Goal: Task Accomplishment & Management: Use online tool/utility

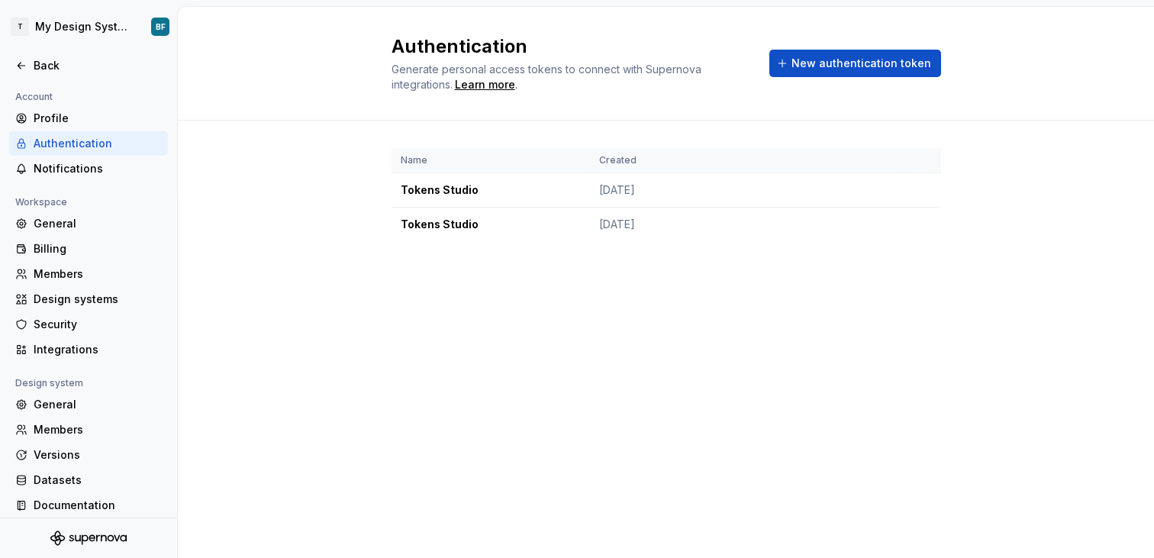
click at [77, 150] on div "Authentication" at bounding box center [98, 143] width 128 height 15
click at [61, 68] on div "Back" at bounding box center [98, 65] width 128 height 15
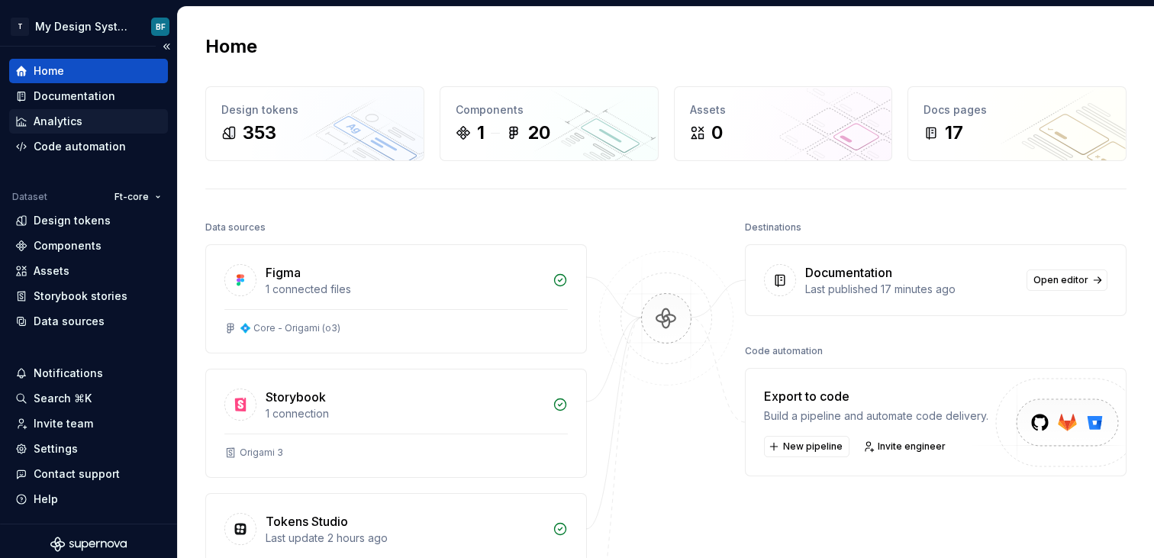
click at [109, 109] on div "Analytics" at bounding box center [88, 121] width 159 height 24
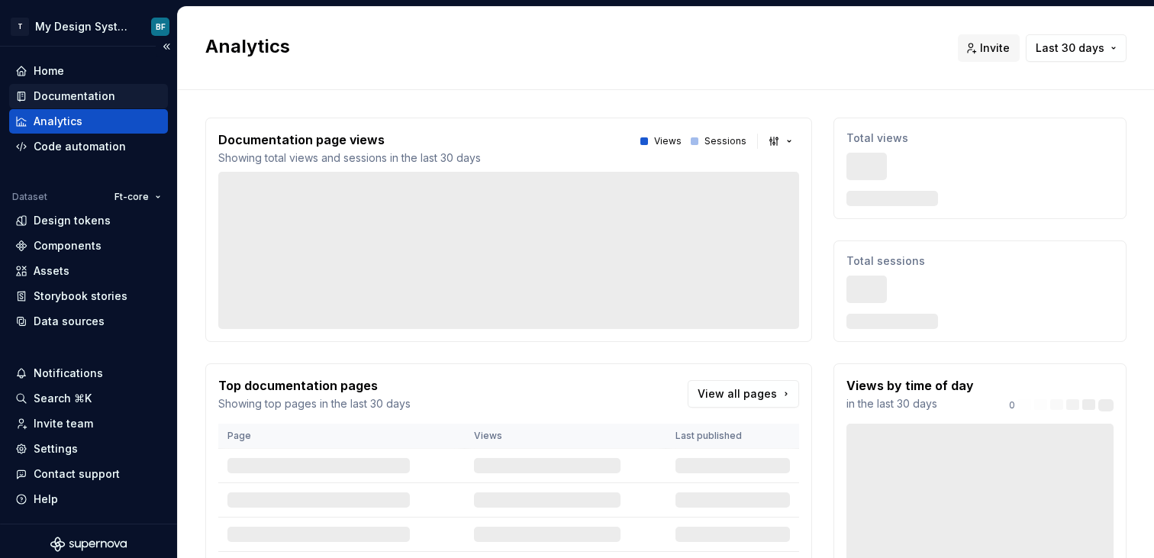
click at [111, 103] on div "Documentation" at bounding box center [75, 96] width 82 height 15
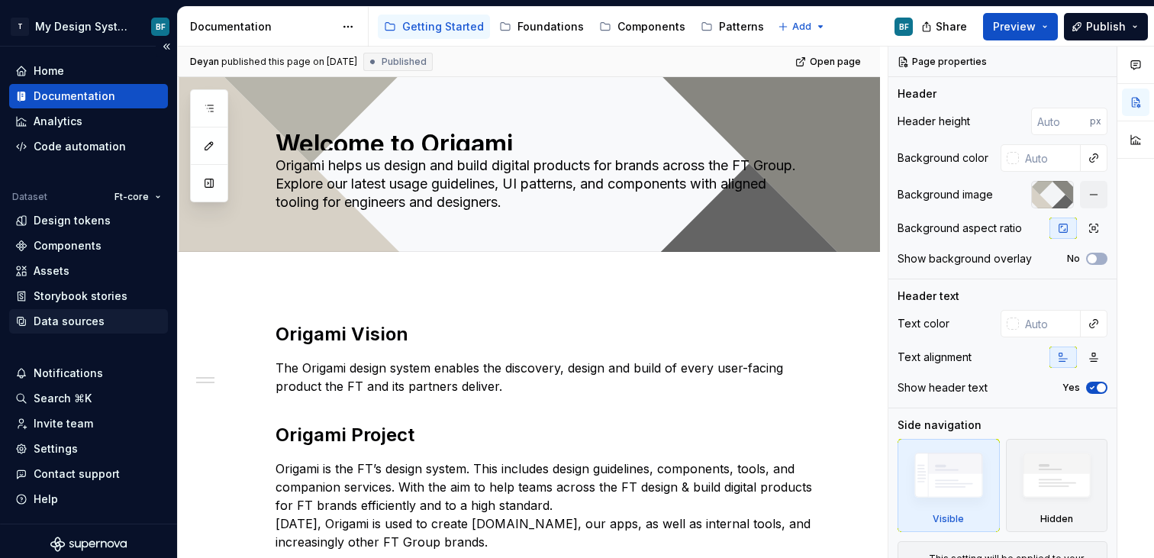
scroll to position [6, 0]
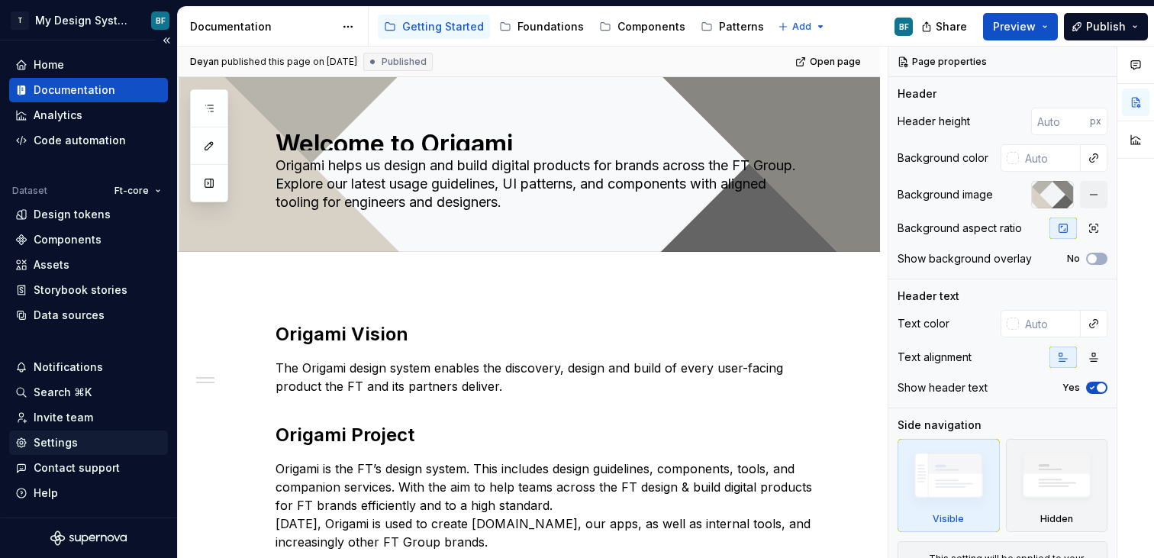
click at [52, 432] on div "Settings" at bounding box center [88, 443] width 159 height 24
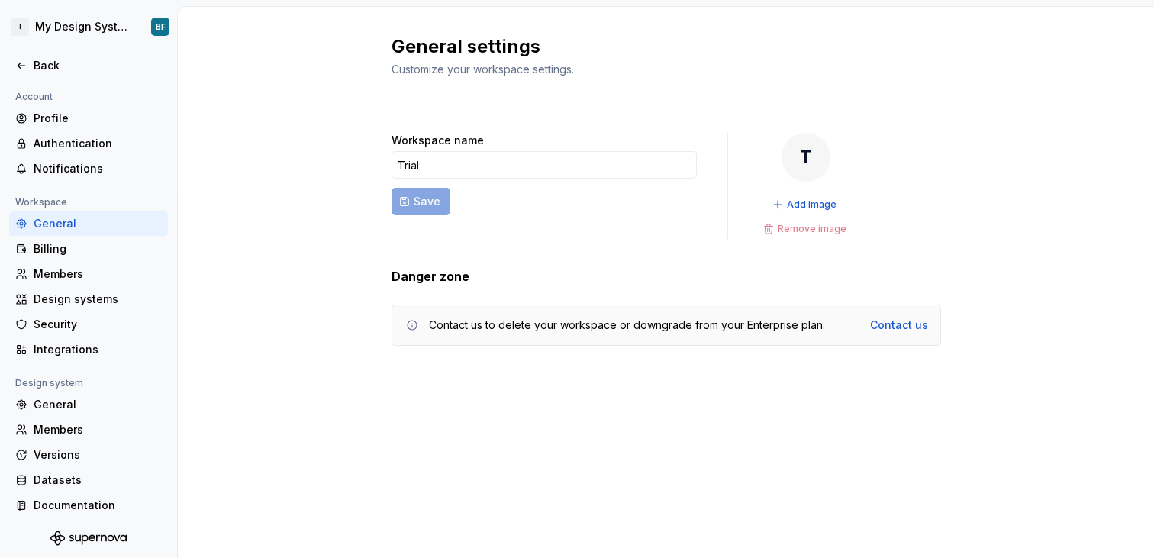
click at [46, 79] on div at bounding box center [88, 82] width 177 height 9
click at [49, 63] on div "Back" at bounding box center [98, 65] width 128 height 15
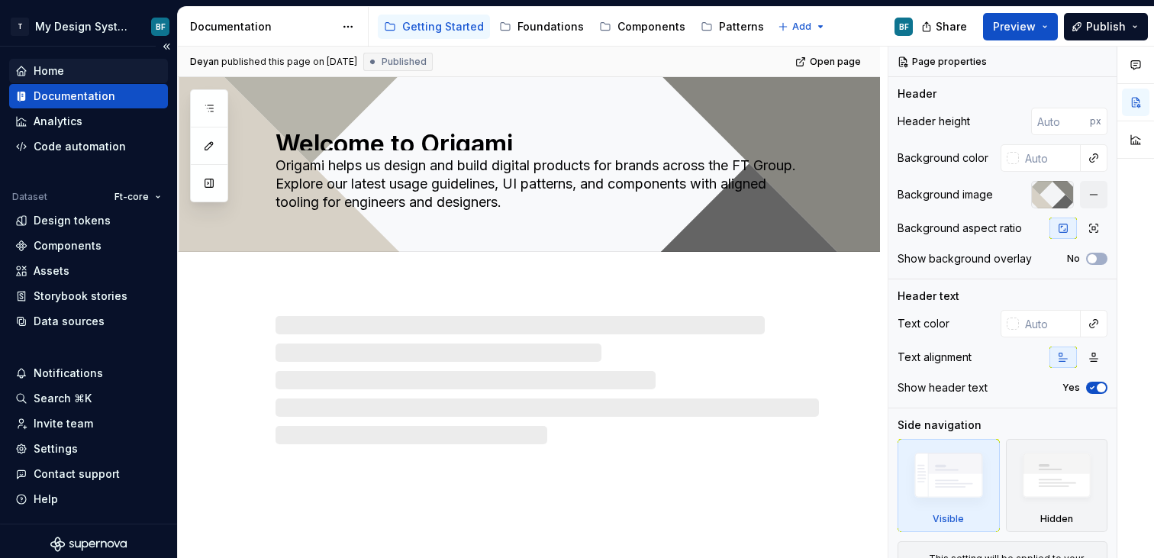
type textarea "*"
click at [46, 74] on div "Home" at bounding box center [49, 70] width 31 height 15
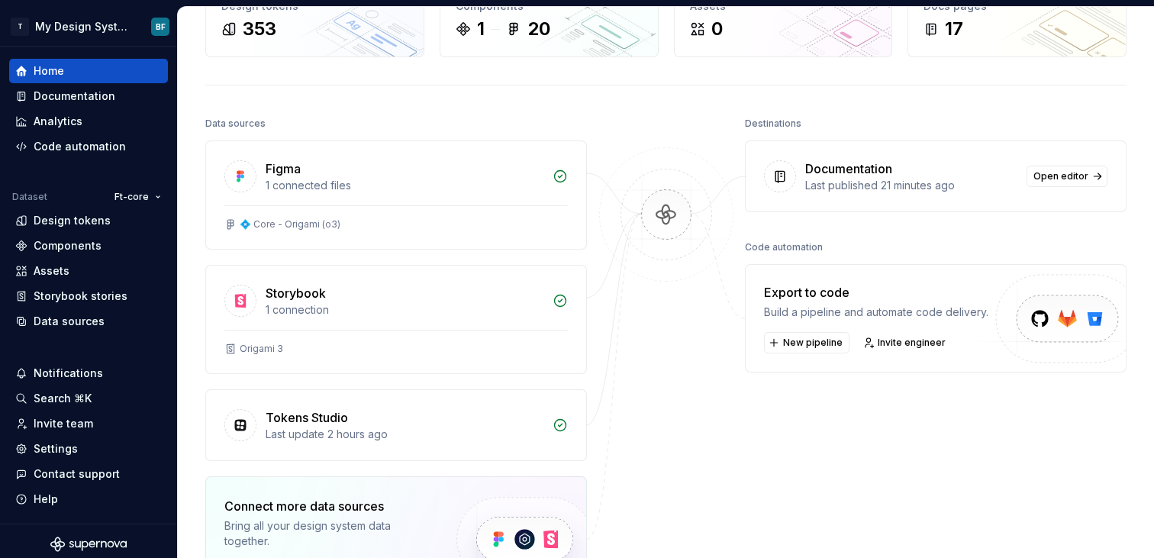
scroll to position [105, 0]
click at [813, 339] on span "New pipeline" at bounding box center [813, 341] width 60 height 12
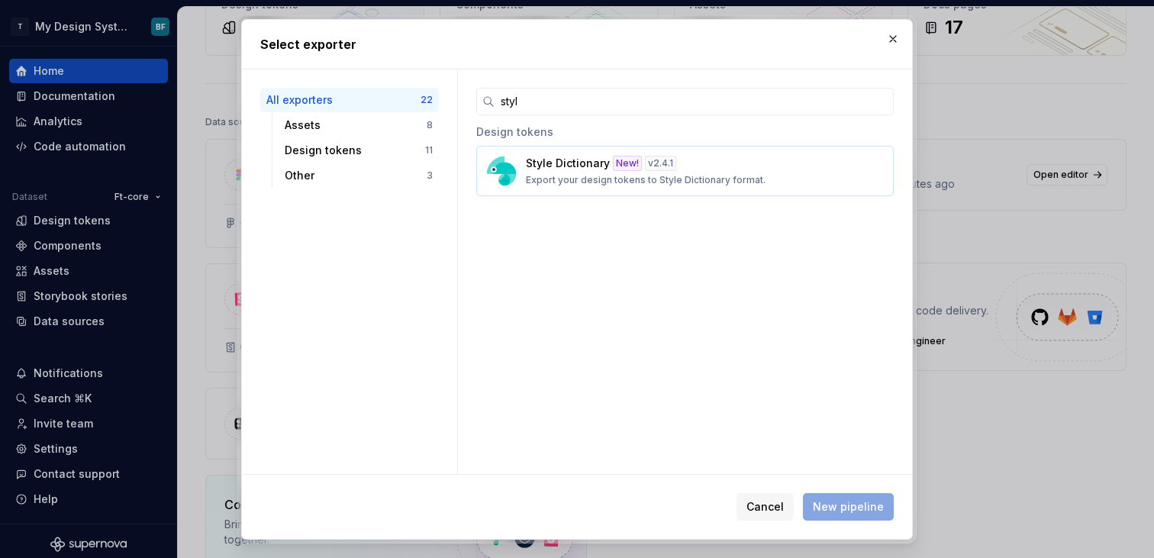
type input "styl"
click at [562, 170] on div "Style Dictionary New! v 2.4.1 Export your design tokens to Style Dictionary for…" at bounding box center [680, 171] width 309 height 31
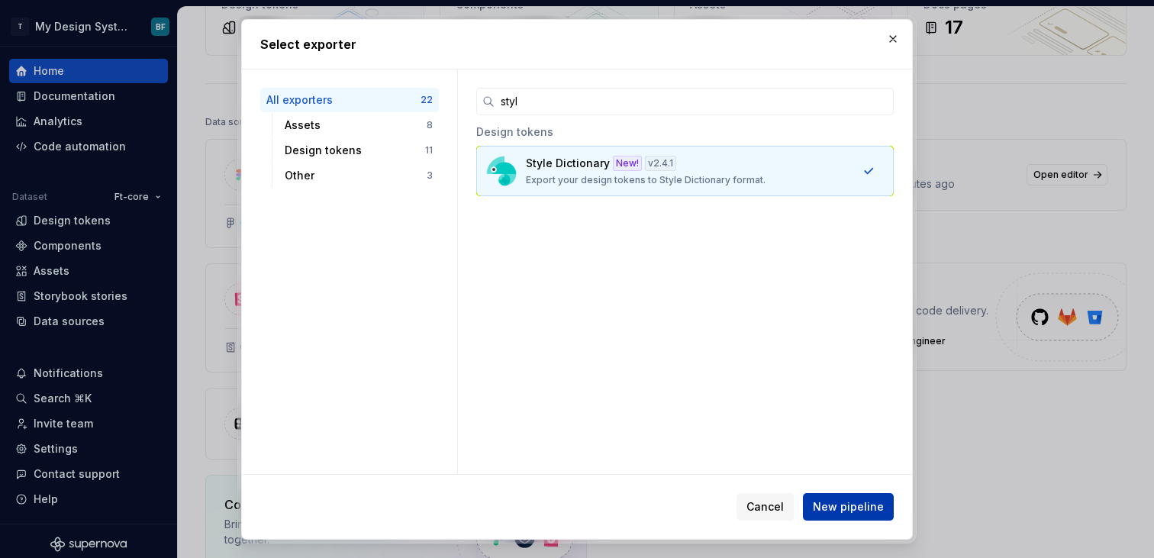
click at [843, 506] on span "New pipeline" at bounding box center [848, 506] width 71 height 15
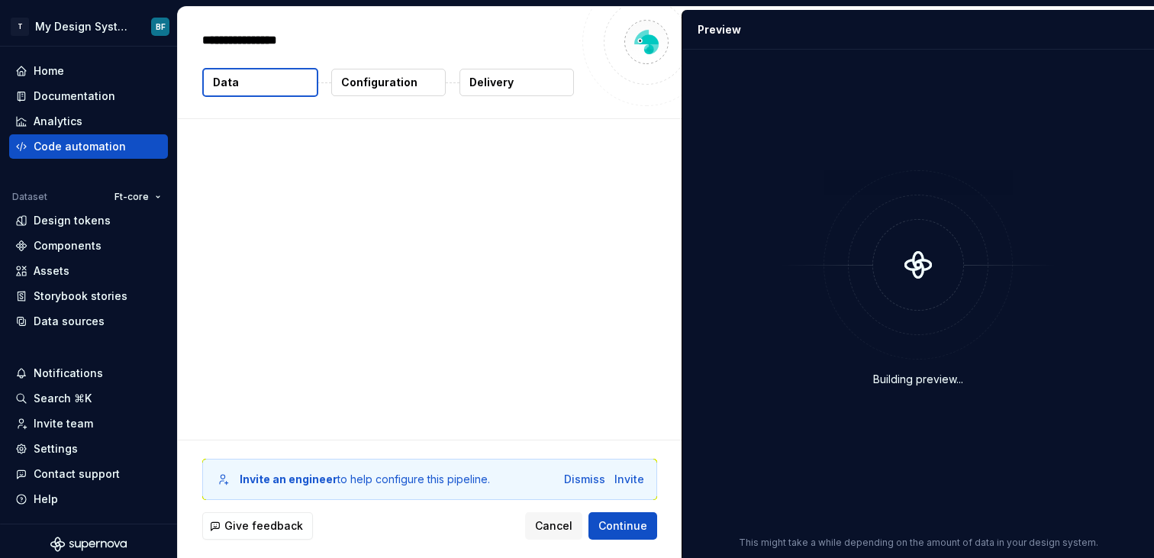
type textarea "*"
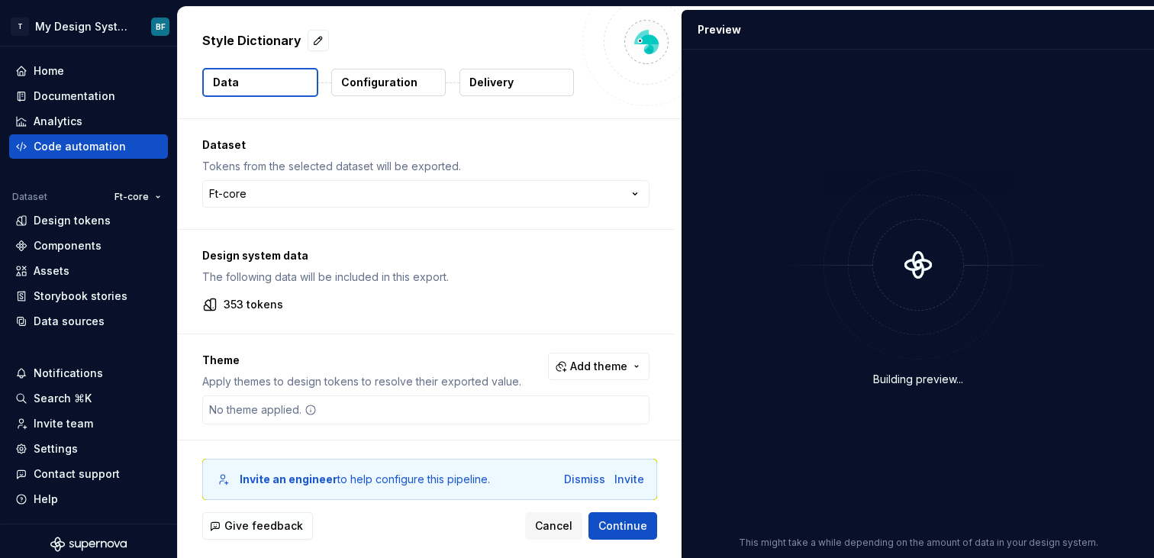
click at [260, 78] on button "Data" at bounding box center [260, 82] width 116 height 29
click at [329, 180] on html "**********" at bounding box center [577, 279] width 1154 height 558
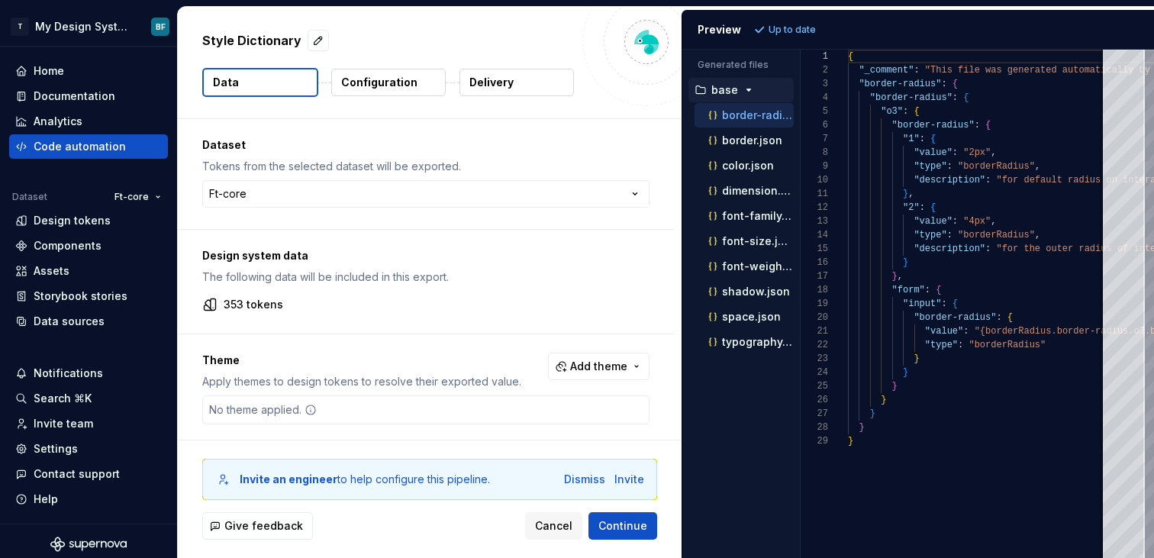
scroll to position [7, 0]
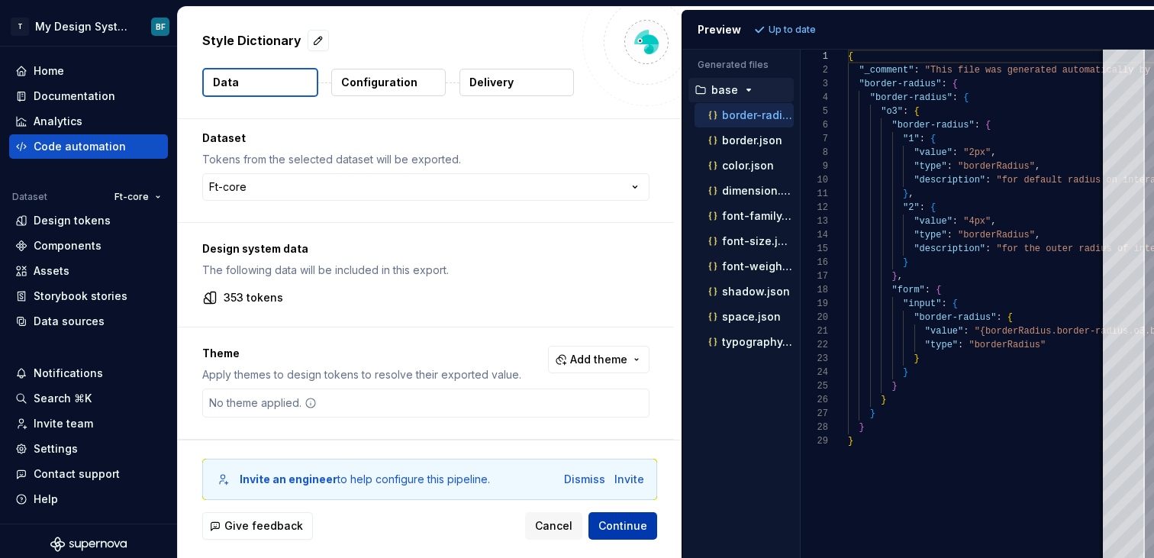
click at [612, 518] on span "Continue" at bounding box center [623, 525] width 49 height 15
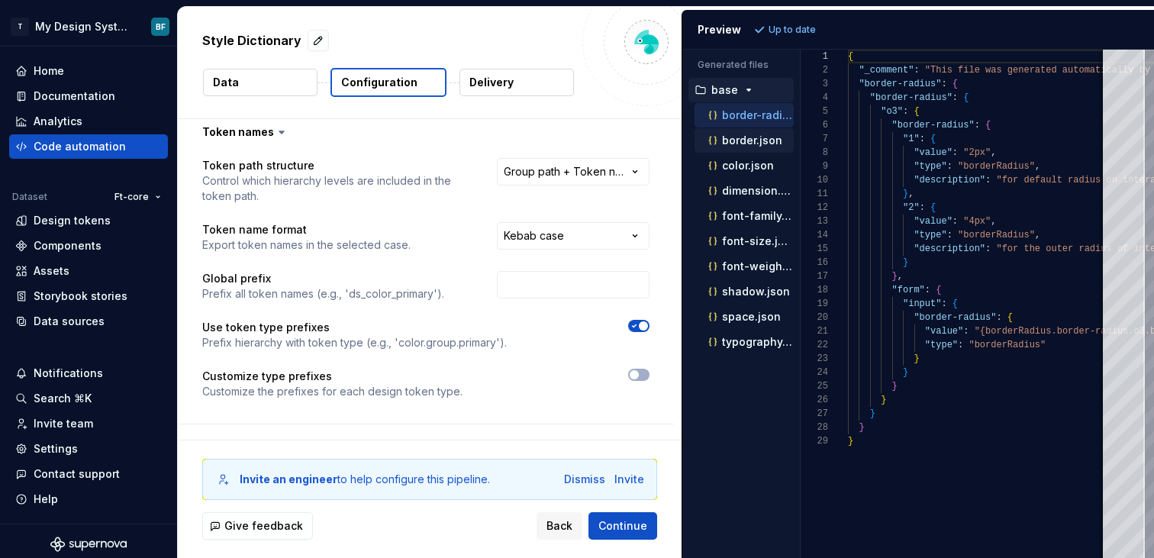
click at [752, 140] on p "border.json" at bounding box center [752, 140] width 60 height 12
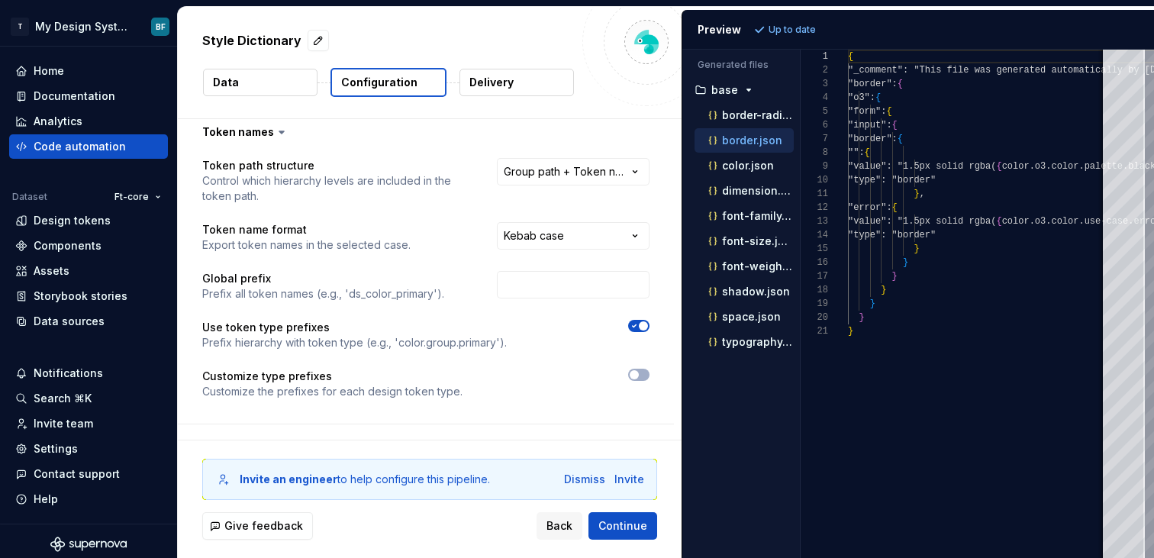
scroll to position [137, 0]
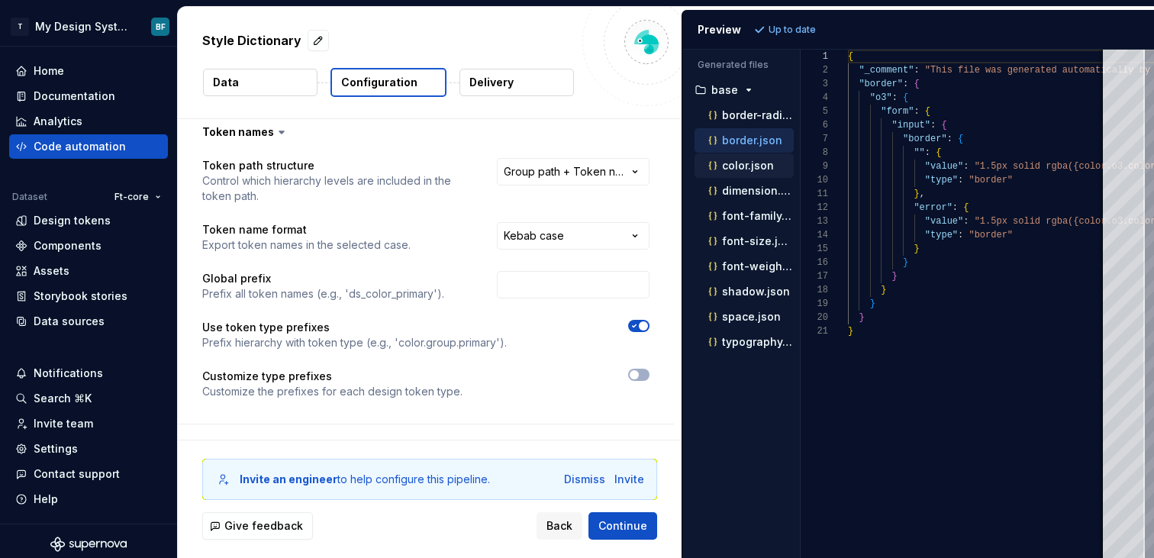
click at [751, 174] on div "color.json" at bounding box center [744, 165] width 99 height 24
click at [754, 195] on p "dimension.json" at bounding box center [758, 191] width 72 height 12
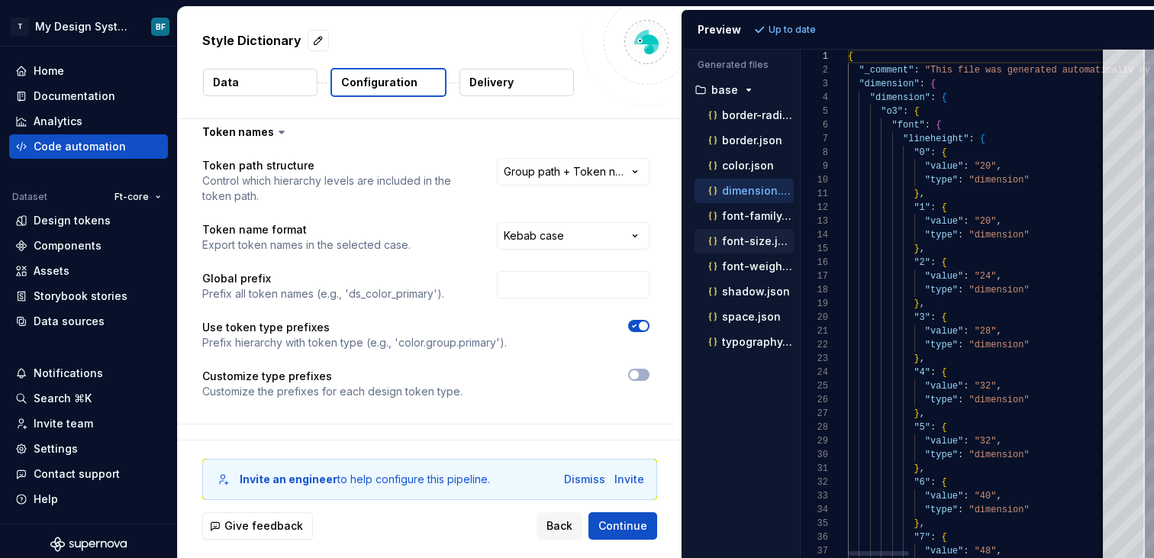
click at [764, 233] on button "font-size.json" at bounding box center [744, 241] width 99 height 17
click at [759, 253] on ul "border-radius.json border.json color.json dimension.json font-family.json font-…" at bounding box center [741, 228] width 105 height 251
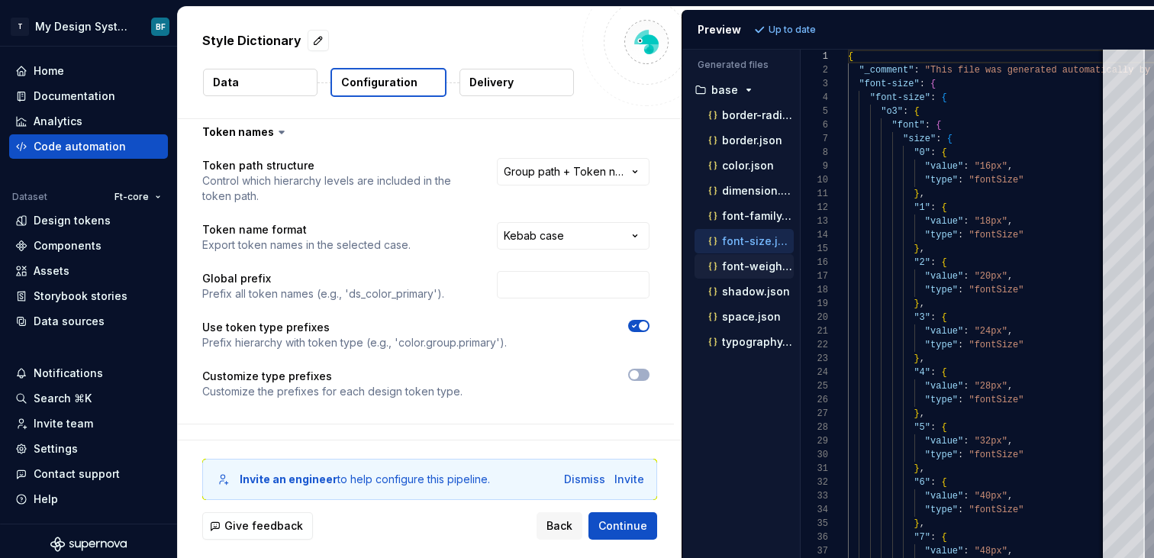
click at [759, 265] on p "font-weight.json" at bounding box center [758, 266] width 72 height 12
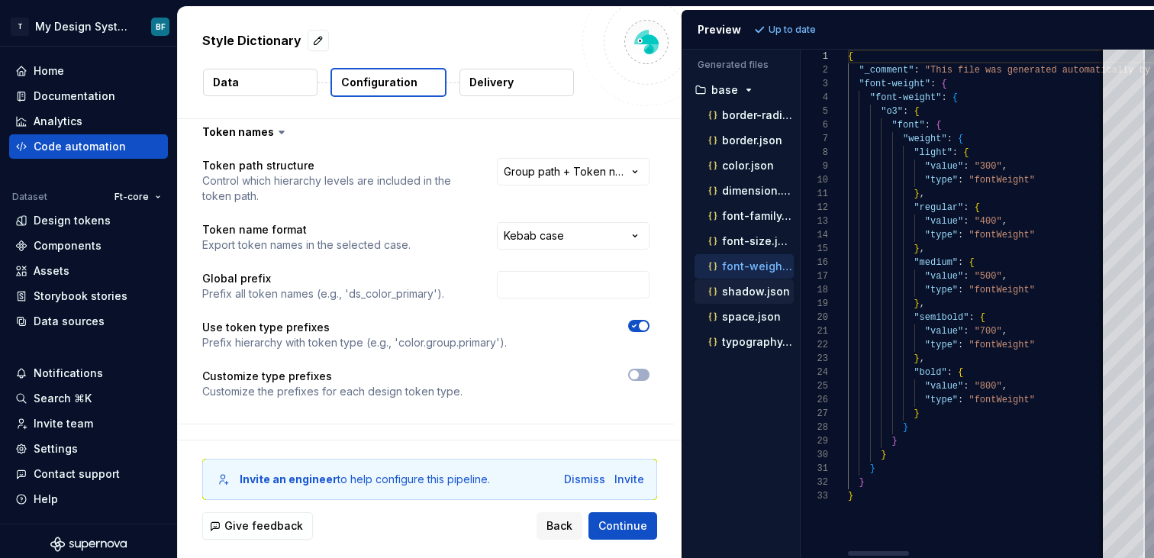
click at [754, 286] on p "shadow.json" at bounding box center [756, 292] width 68 height 12
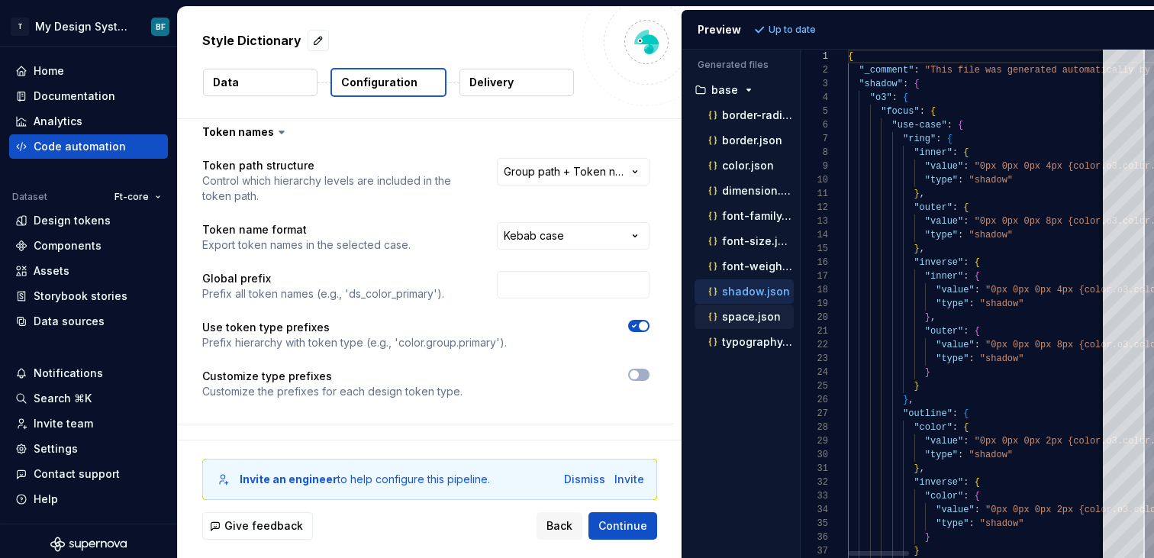
click at [751, 318] on p "space.json" at bounding box center [751, 317] width 59 height 12
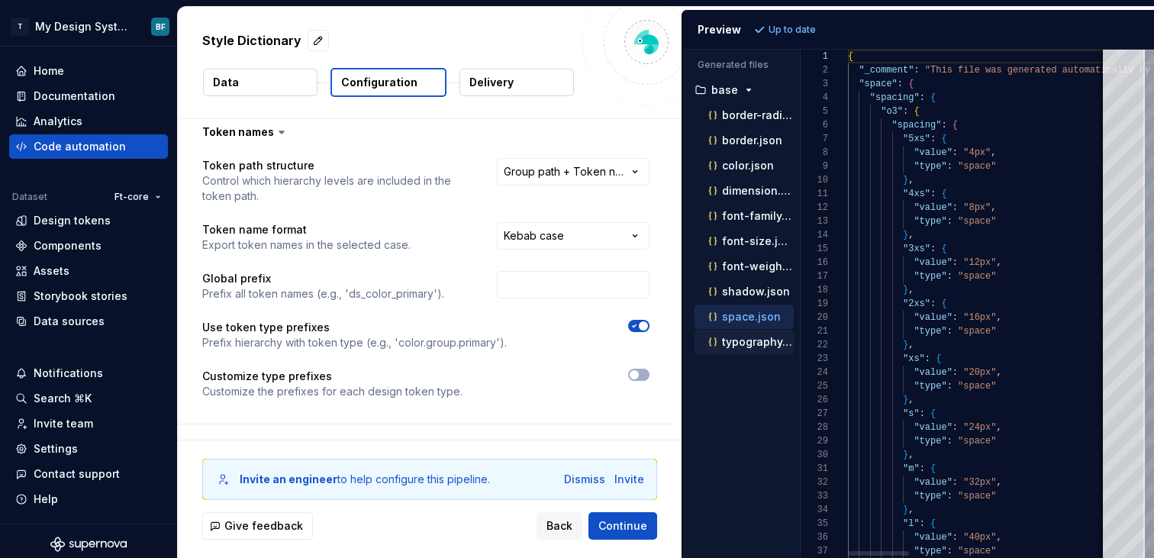
click at [749, 344] on p "typography.json" at bounding box center [758, 342] width 72 height 12
type textarea "**********"
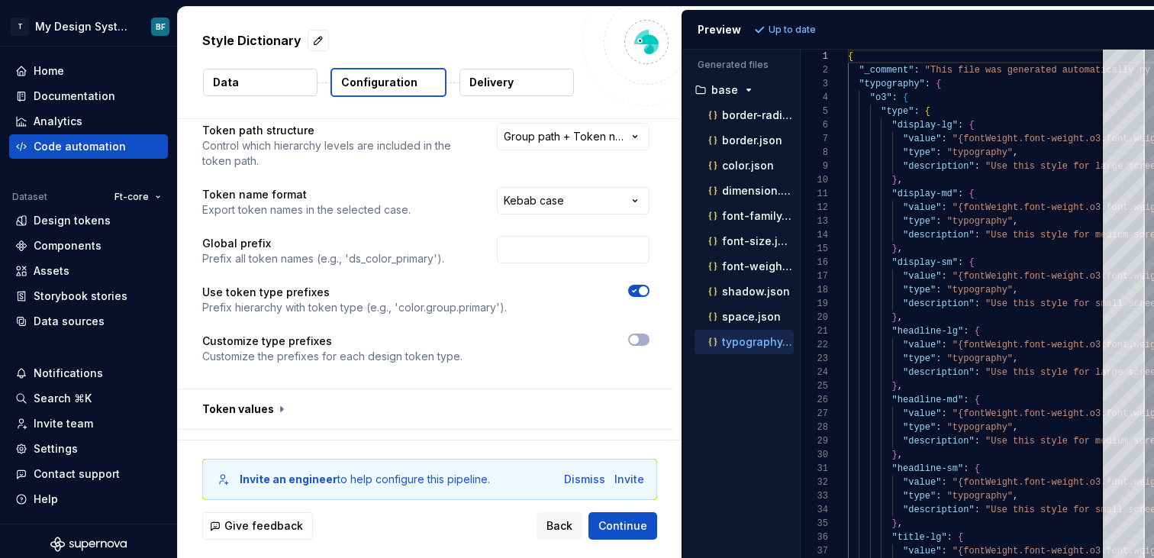
scroll to position [0, 0]
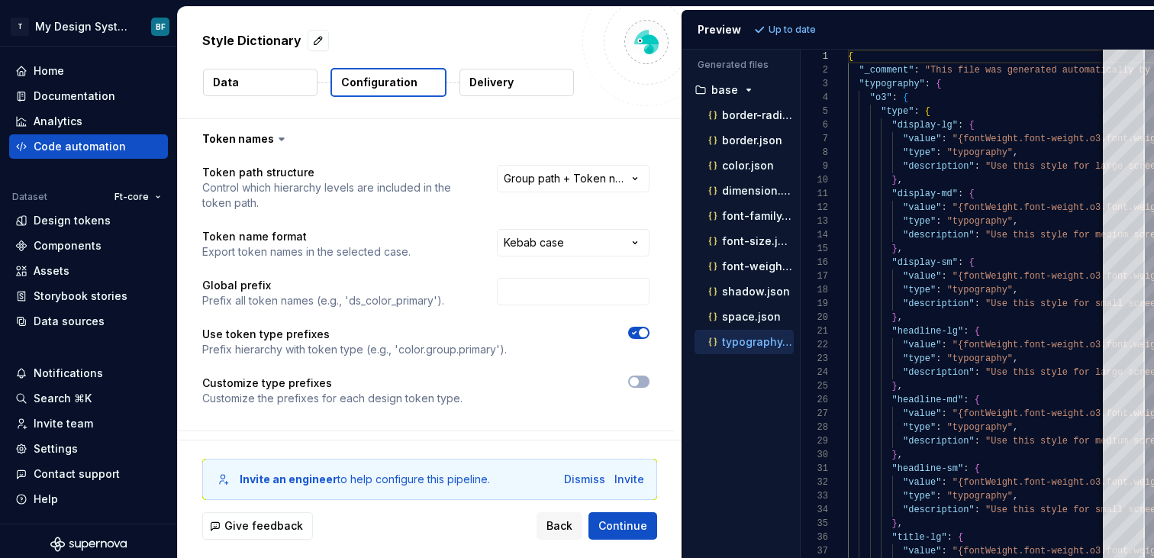
click at [570, 194] on div "**********" at bounding box center [573, 188] width 153 height 46
click at [575, 180] on html "**********" at bounding box center [577, 279] width 1154 height 558
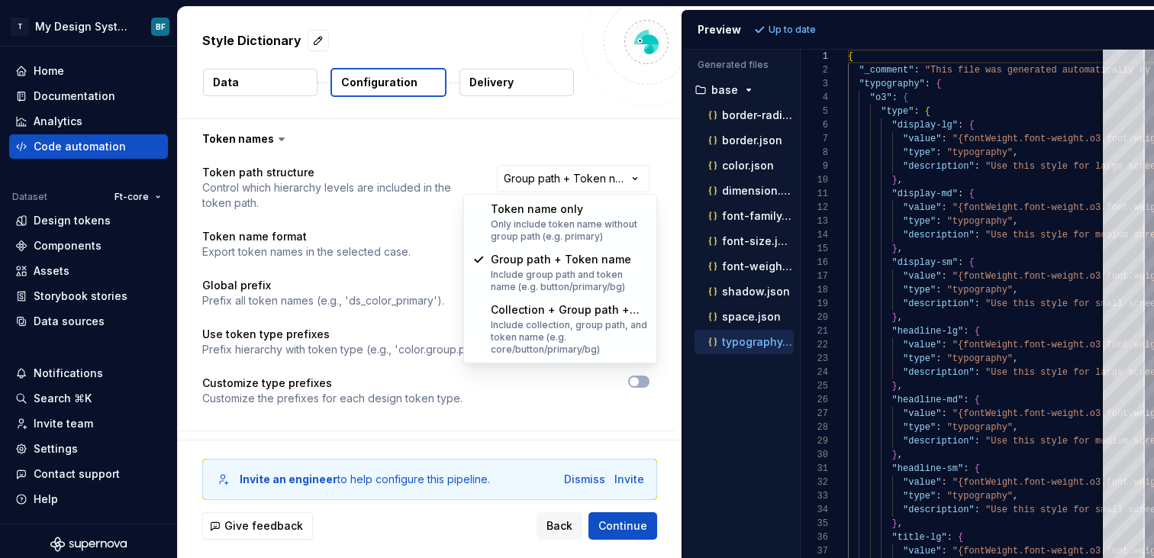
select select "********"
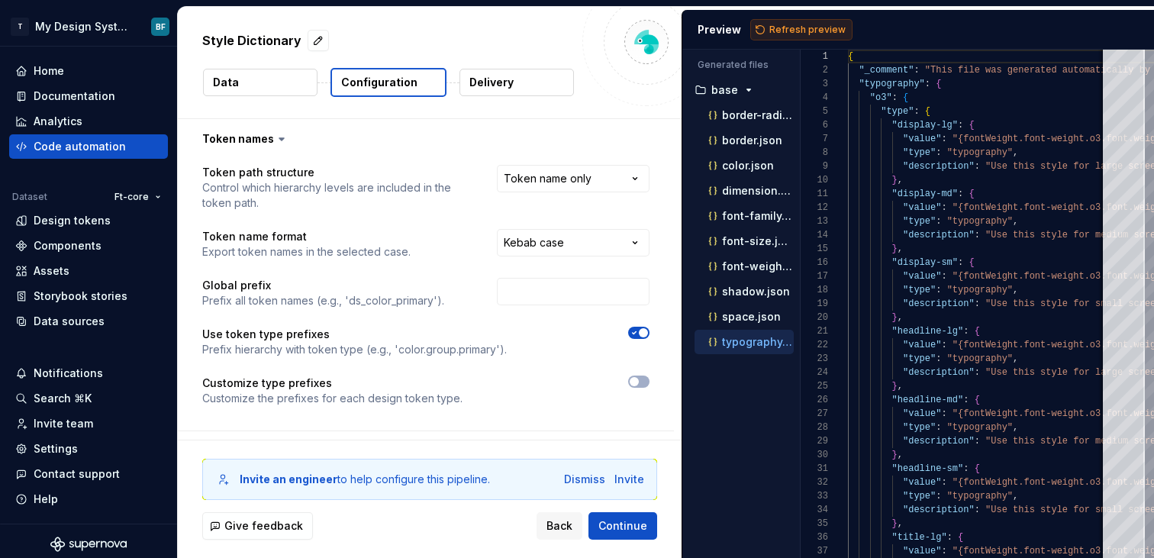
click at [809, 31] on span "Refresh preview" at bounding box center [808, 30] width 76 height 12
type textarea "**********"
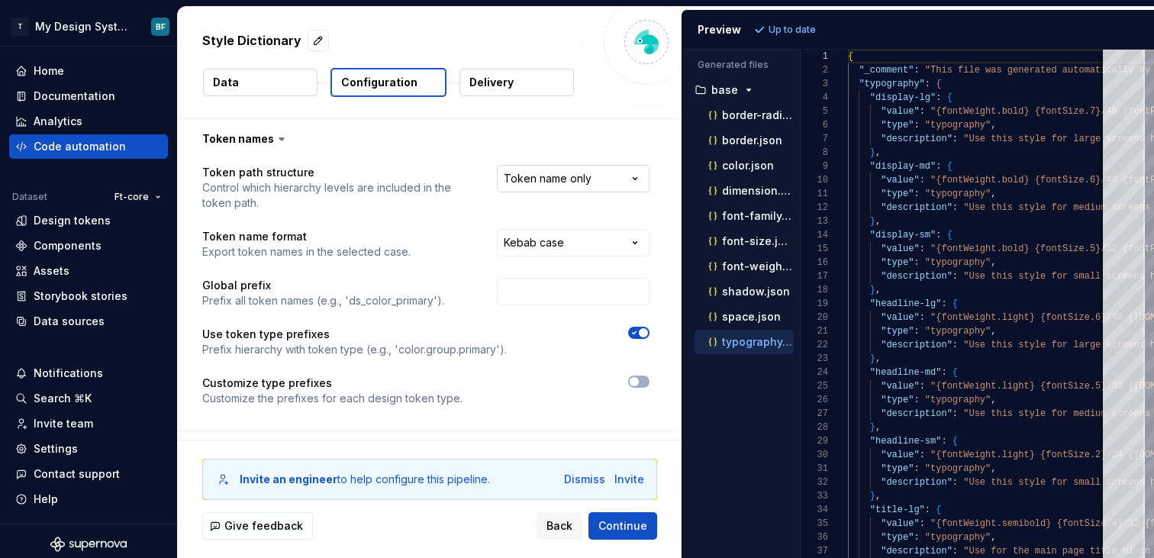
click at [618, 180] on html "**********" at bounding box center [577, 279] width 1154 height 558
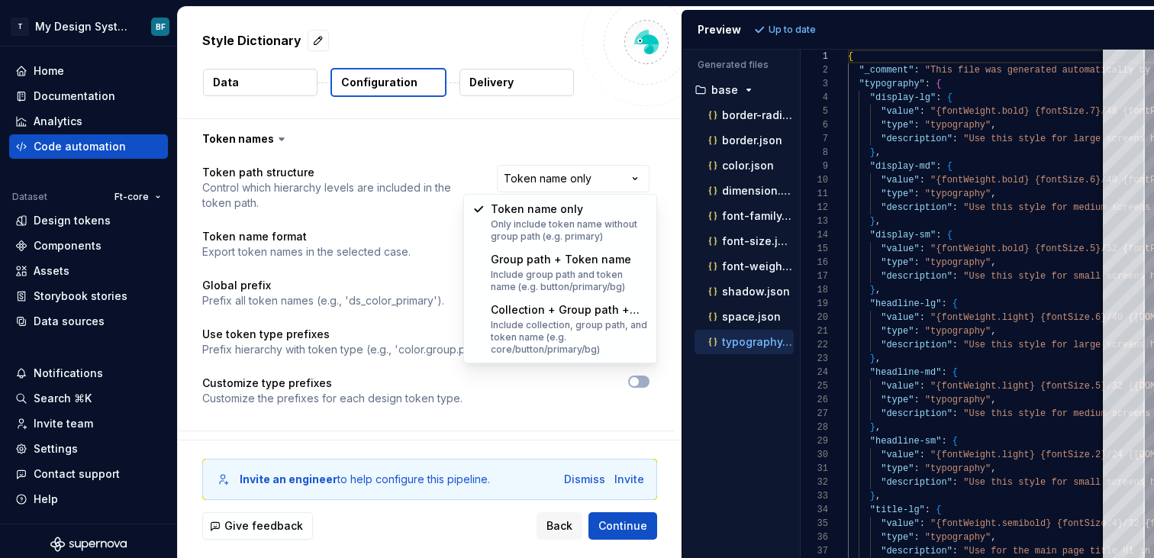
select select "**********"
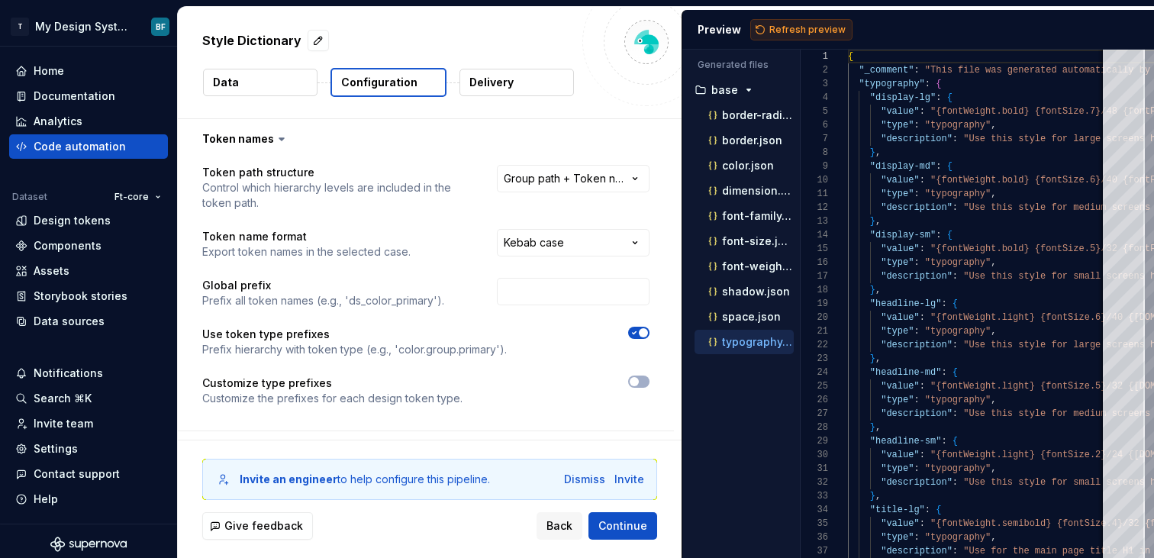
click at [772, 21] on button "Refresh preview" at bounding box center [802, 29] width 102 height 21
type textarea "**********"
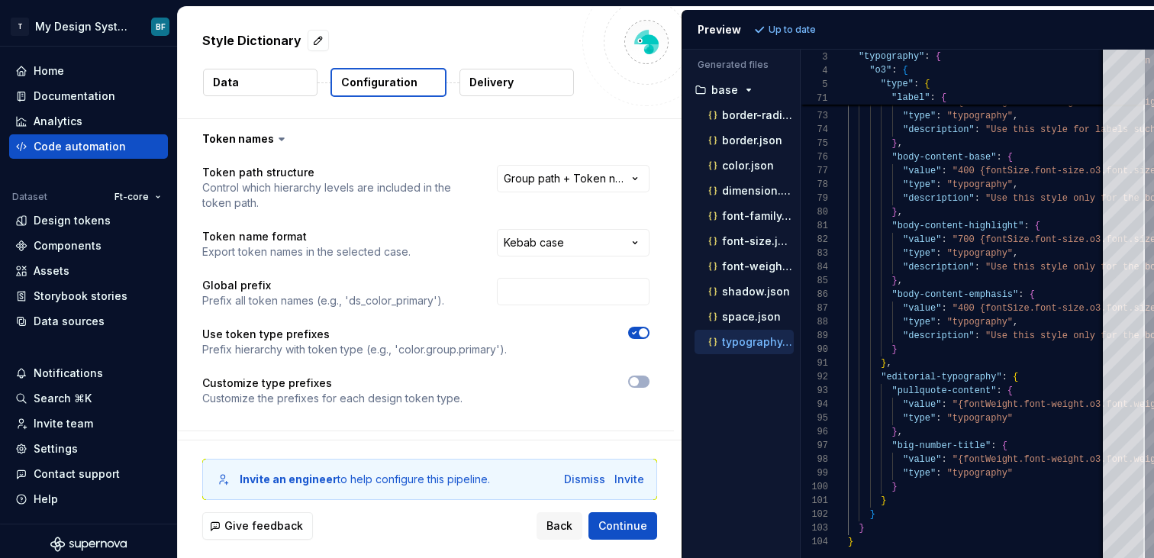
click at [600, 182] on html "**********" at bounding box center [577, 279] width 1154 height 558
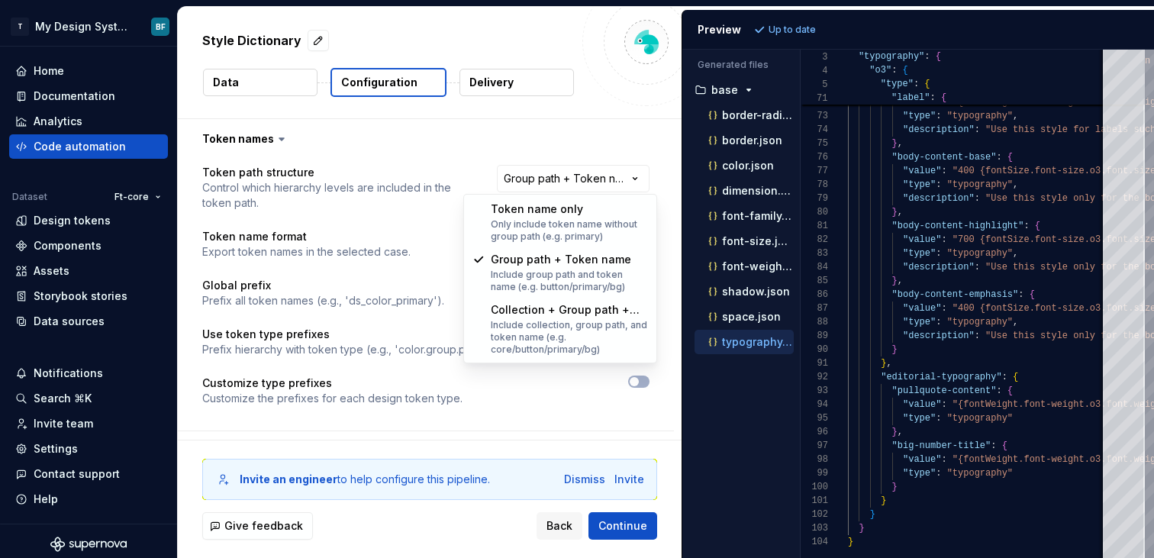
select select "**********"
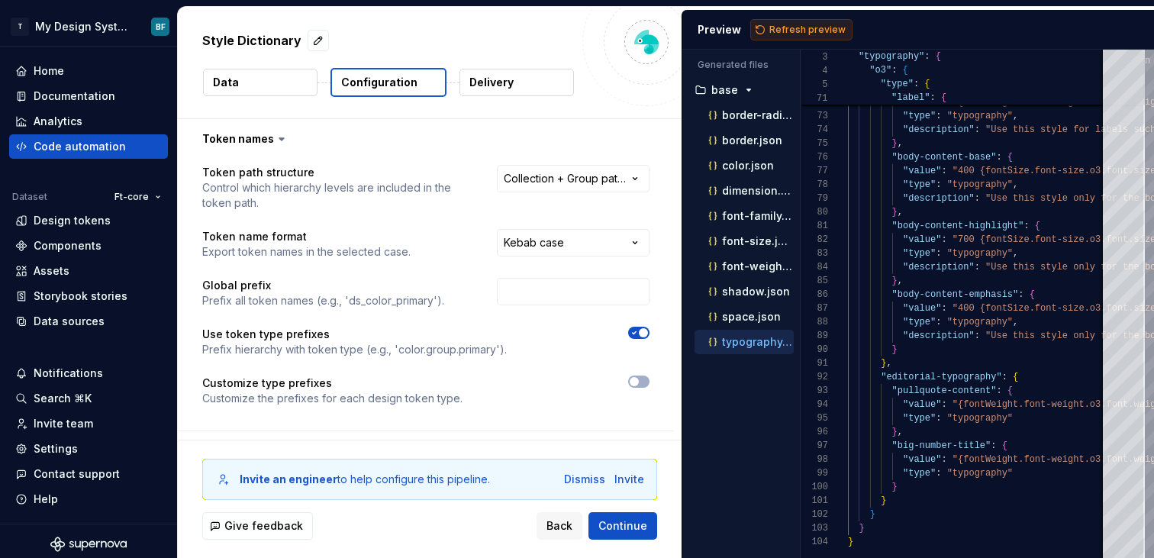
click at [786, 28] on span "Refresh preview" at bounding box center [808, 30] width 76 height 12
click at [638, 383] on span "button" at bounding box center [634, 381] width 9 height 9
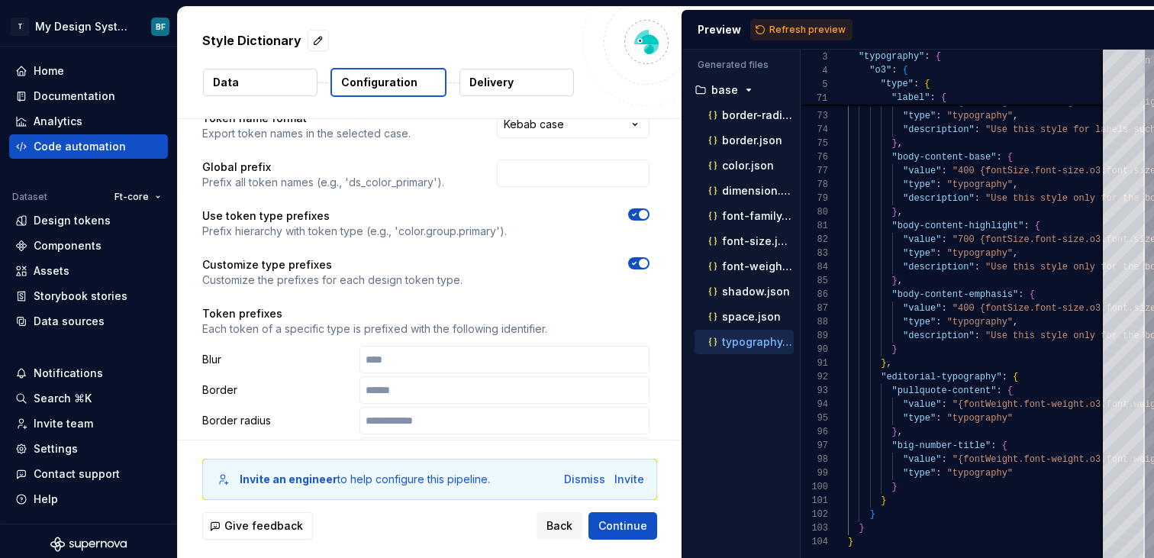
scroll to position [128, 0]
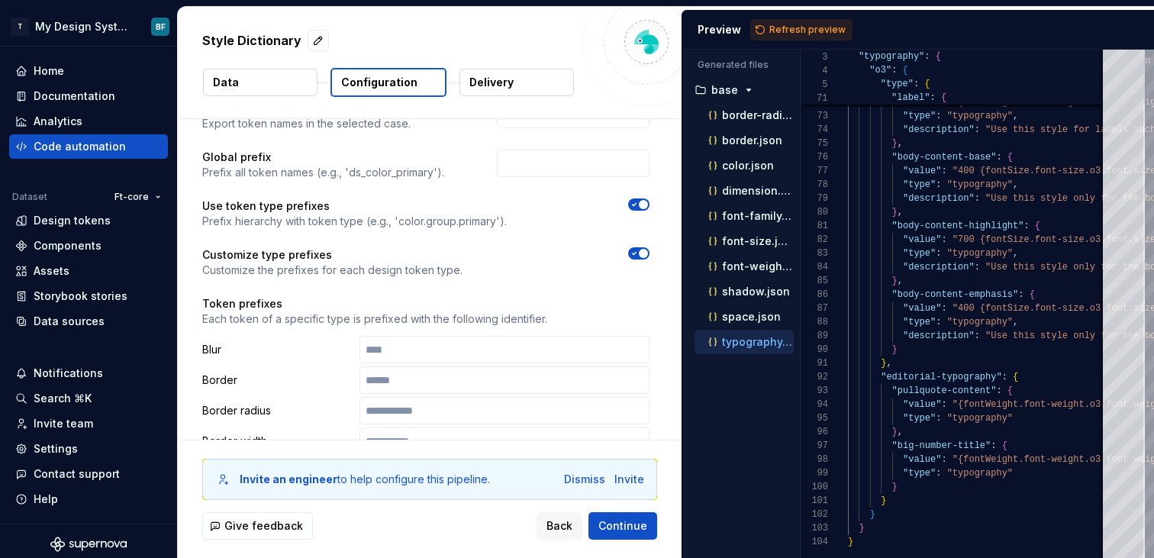
click at [648, 255] on span "button" at bounding box center [643, 253] width 9 height 9
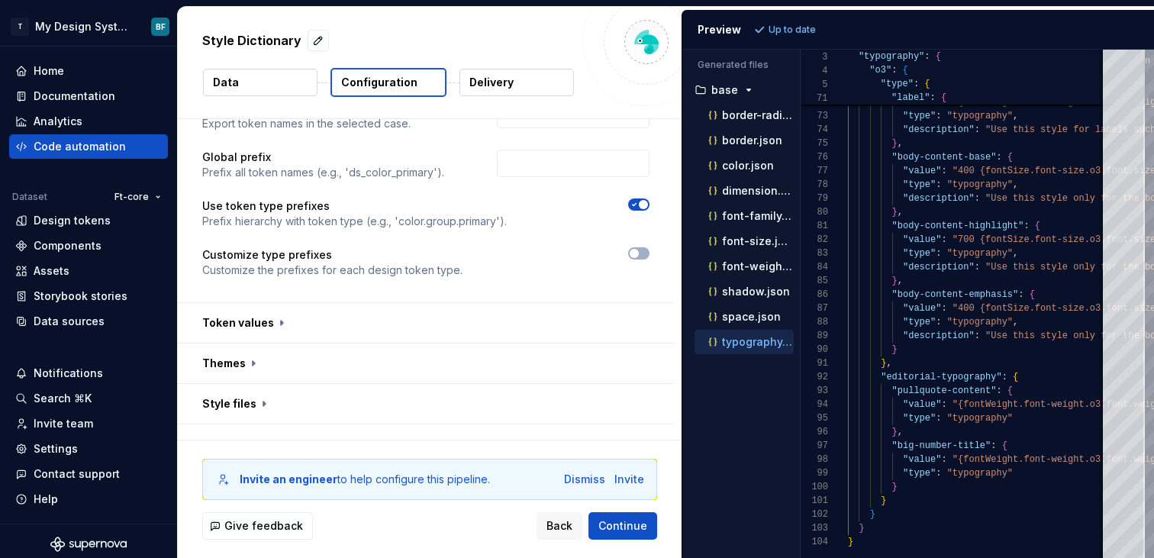
scroll to position [153, 0]
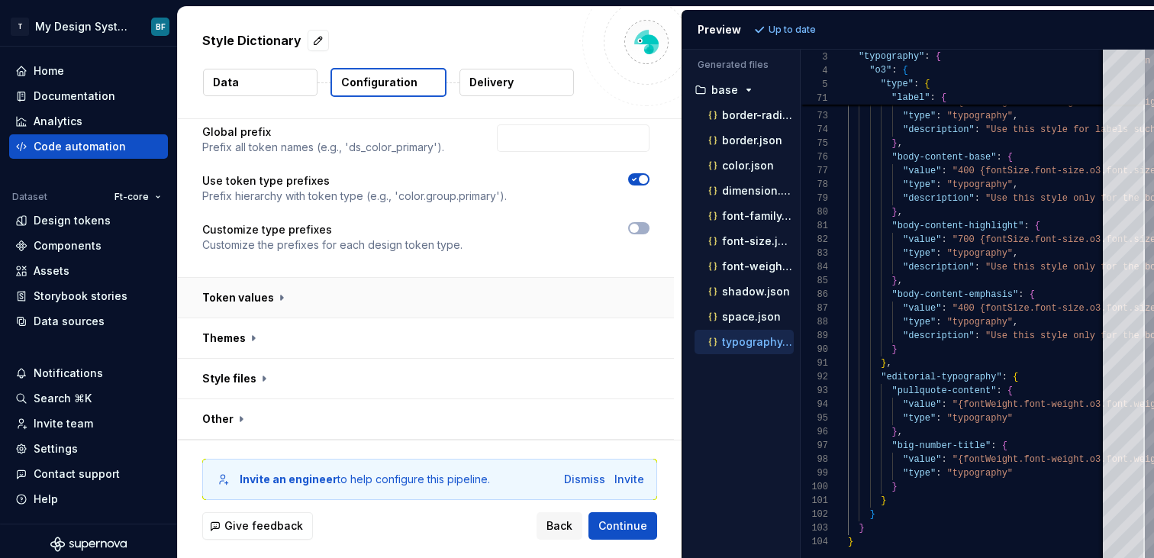
click at [288, 290] on button "button" at bounding box center [426, 298] width 496 height 40
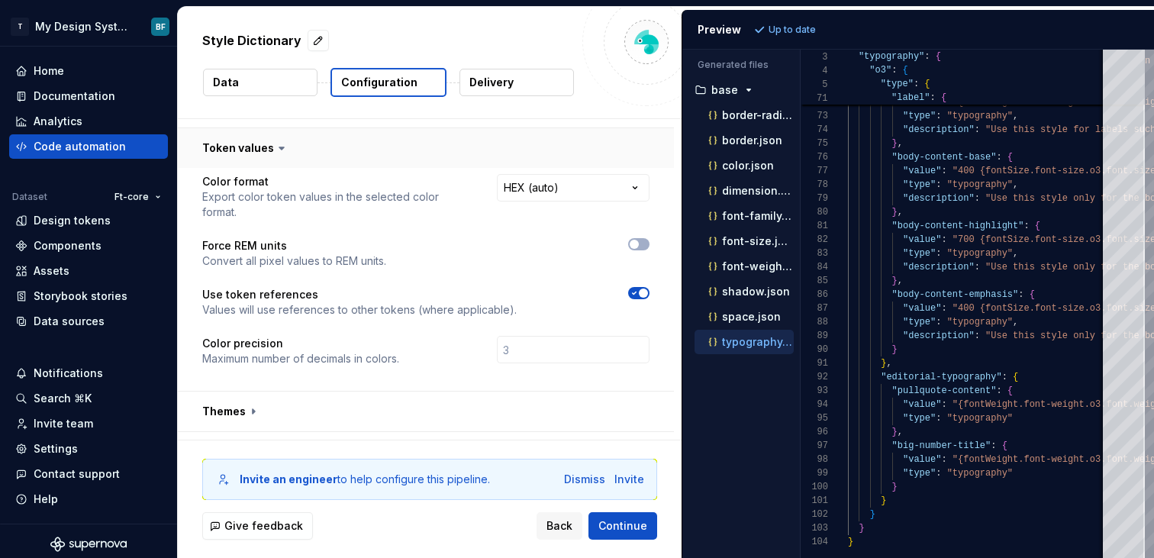
scroll to position [305, 0]
click at [641, 238] on icon "button" at bounding box center [634, 242] width 12 height 9
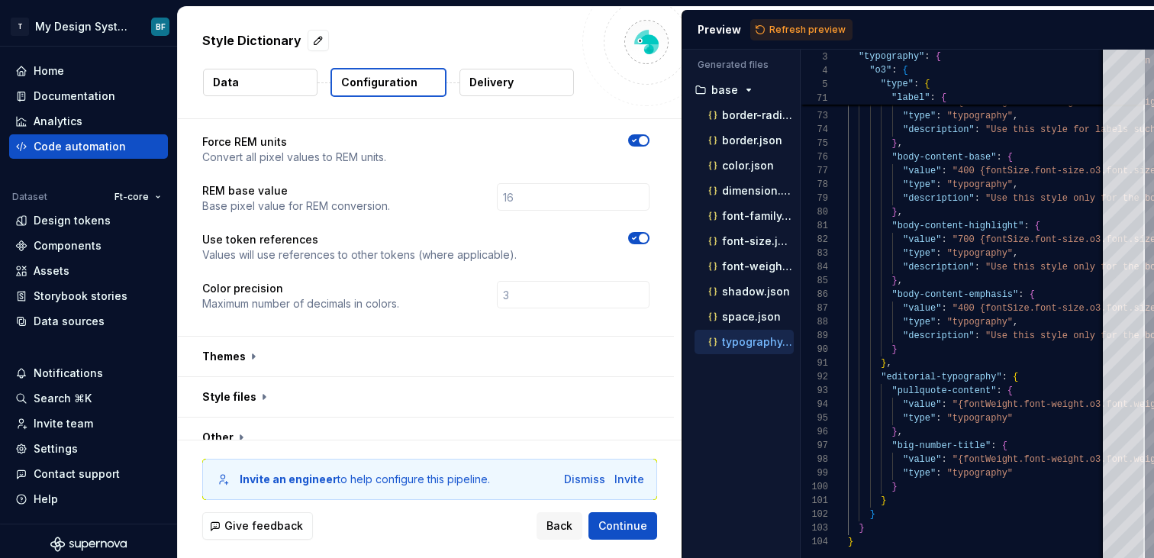
scroll to position [410, 0]
click at [292, 342] on button "button" at bounding box center [426, 354] width 496 height 40
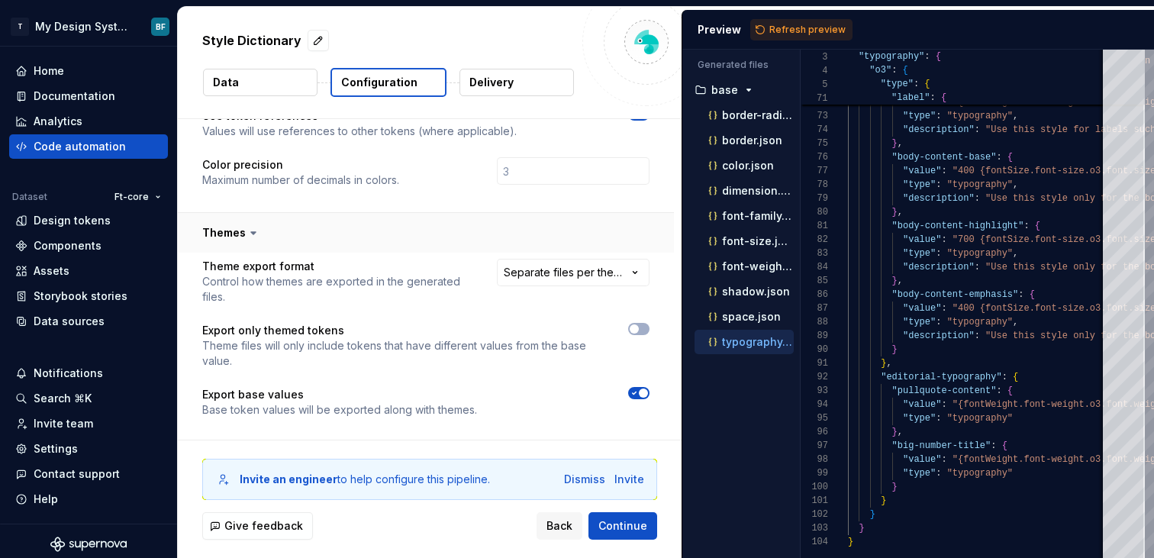
scroll to position [599, 0]
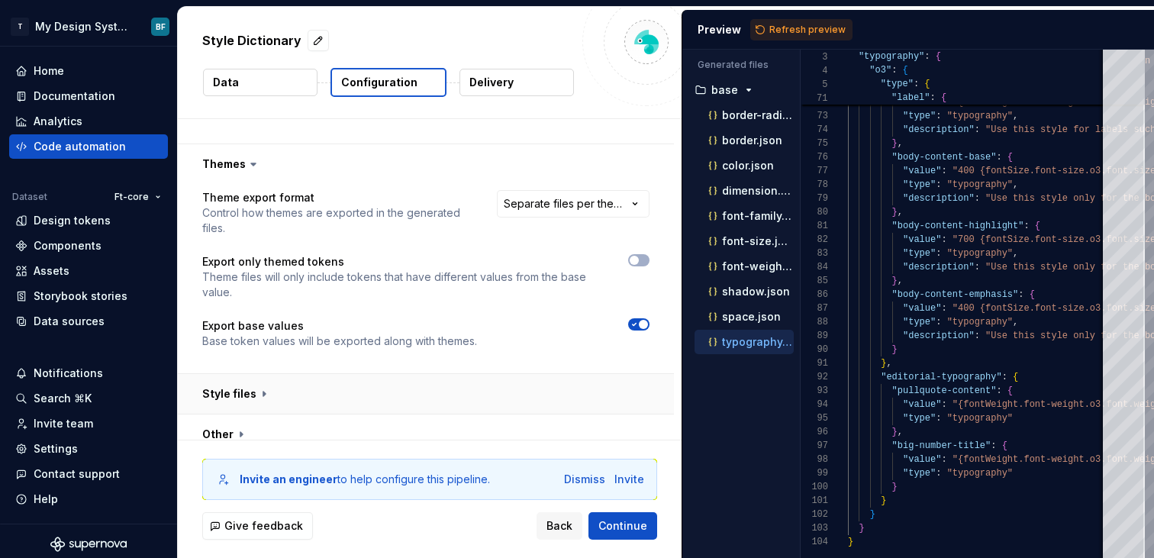
click at [275, 378] on button "button" at bounding box center [426, 394] width 496 height 40
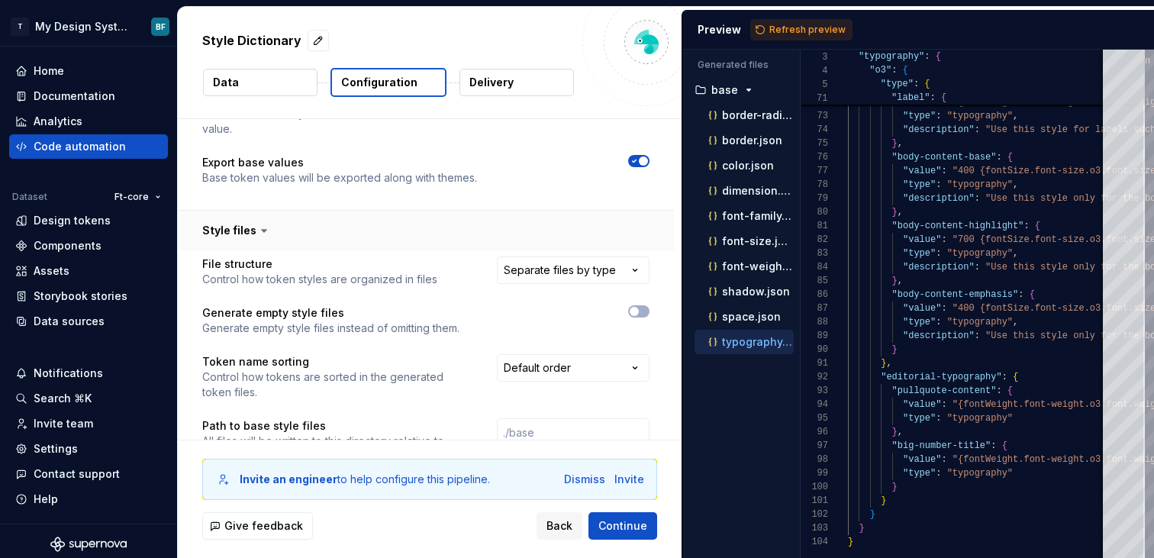
scroll to position [765, 0]
click at [544, 243] on html "**********" at bounding box center [577, 279] width 1154 height 558
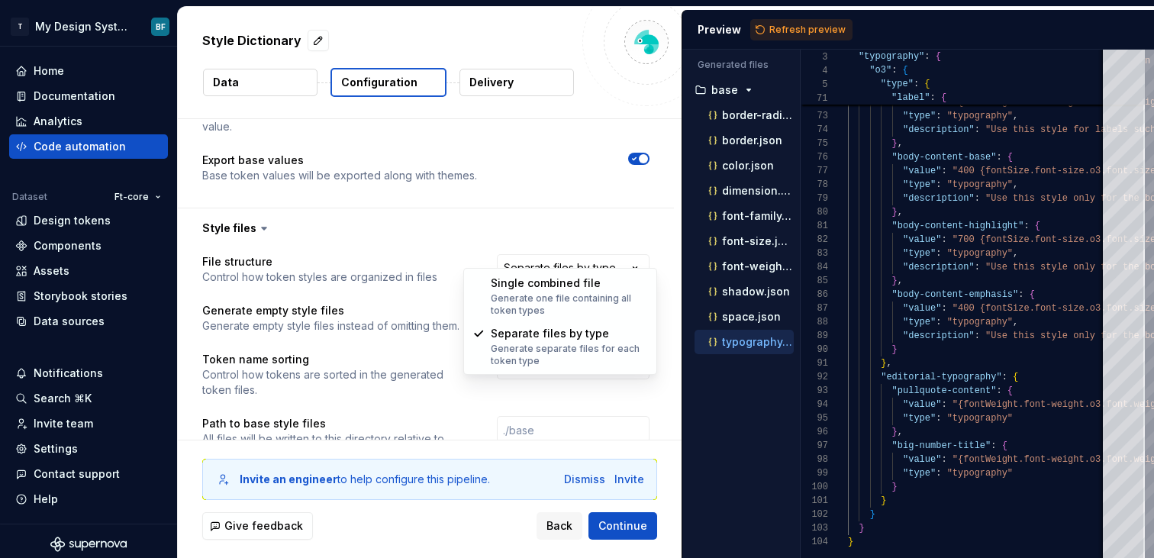
click at [544, 256] on html "**********" at bounding box center [577, 279] width 1154 height 558
click at [563, 257] on html "**********" at bounding box center [577, 279] width 1154 height 558
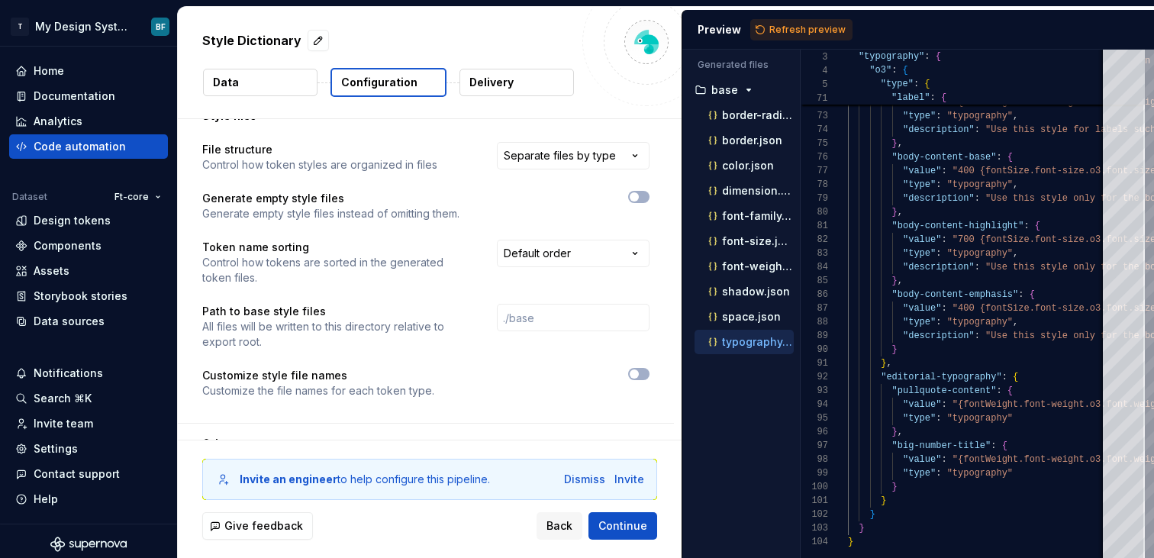
scroll to position [886, 0]
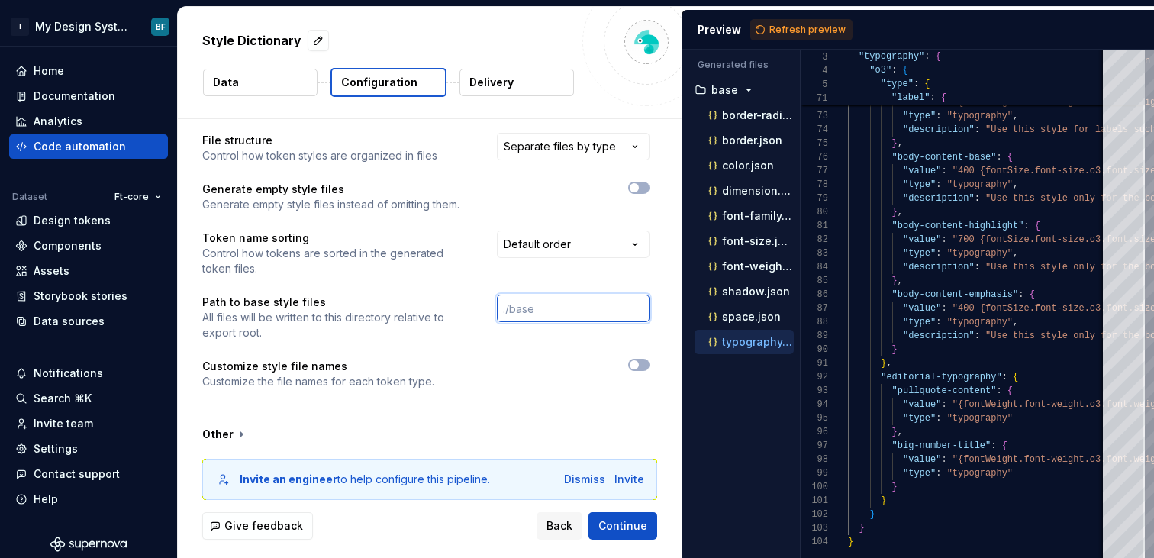
click at [556, 297] on input "text" at bounding box center [573, 308] width 153 height 27
type input "/apps/dictionary/tokens"
click at [278, 418] on button "button" at bounding box center [426, 435] width 496 height 40
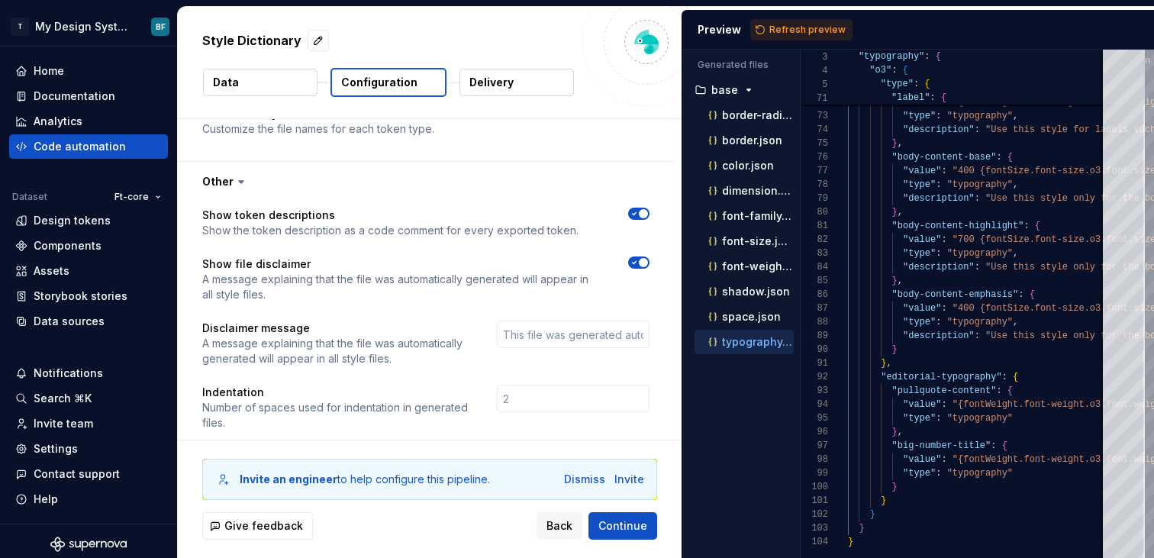
scroll to position [1140, 0]
click at [622, 528] on span "Continue" at bounding box center [623, 525] width 49 height 15
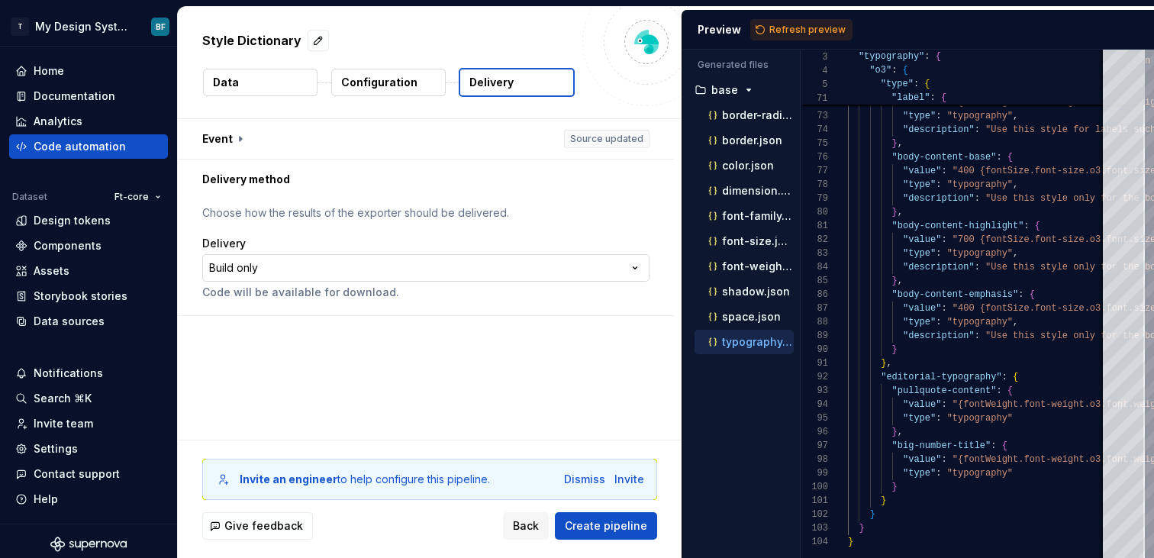
click at [348, 266] on html "**********" at bounding box center [577, 279] width 1154 height 558
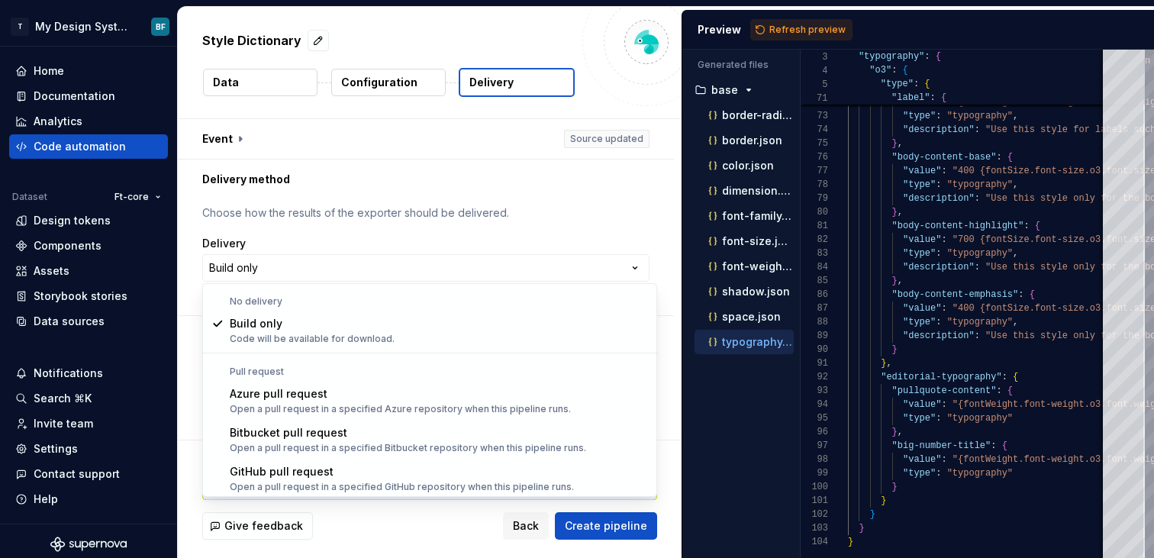
click at [304, 234] on html "**********" at bounding box center [577, 279] width 1154 height 558
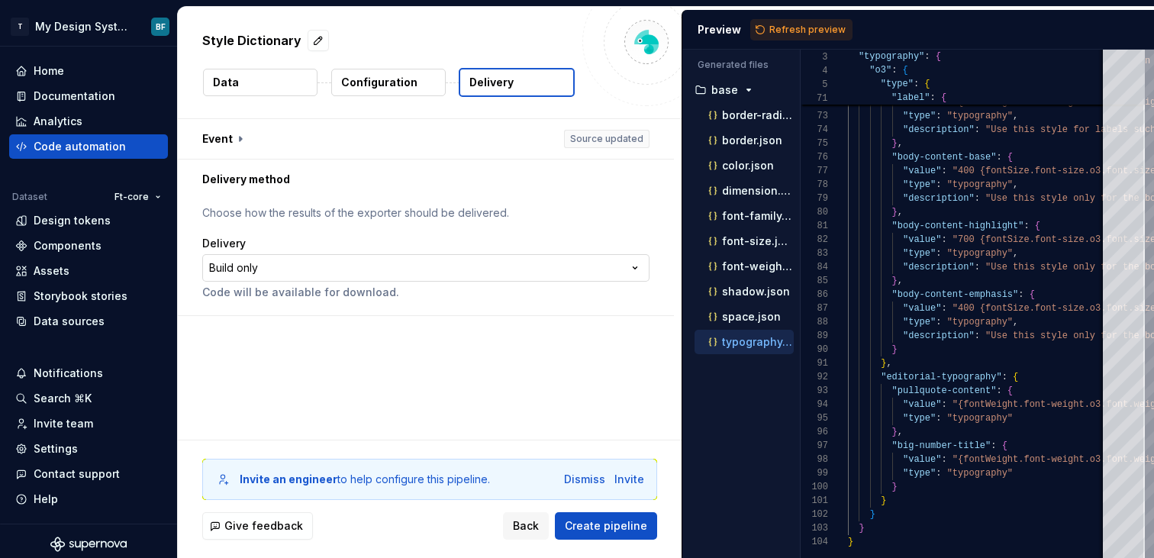
click at [324, 257] on html "**********" at bounding box center [577, 279] width 1154 height 558
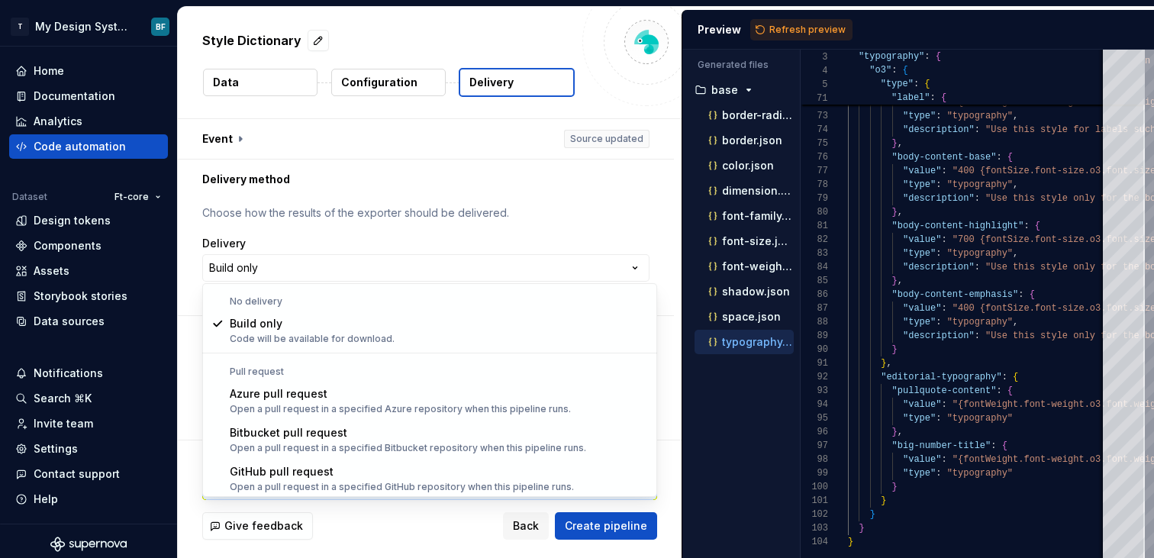
click at [323, 279] on html "**********" at bounding box center [577, 279] width 1154 height 558
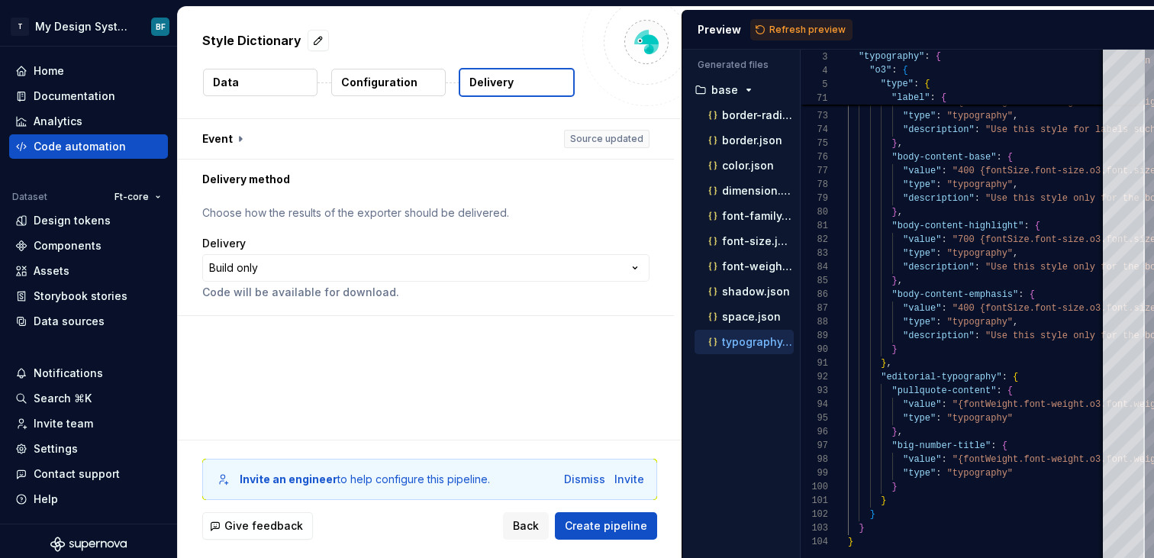
click at [323, 279] on html "**********" at bounding box center [577, 279] width 1154 height 558
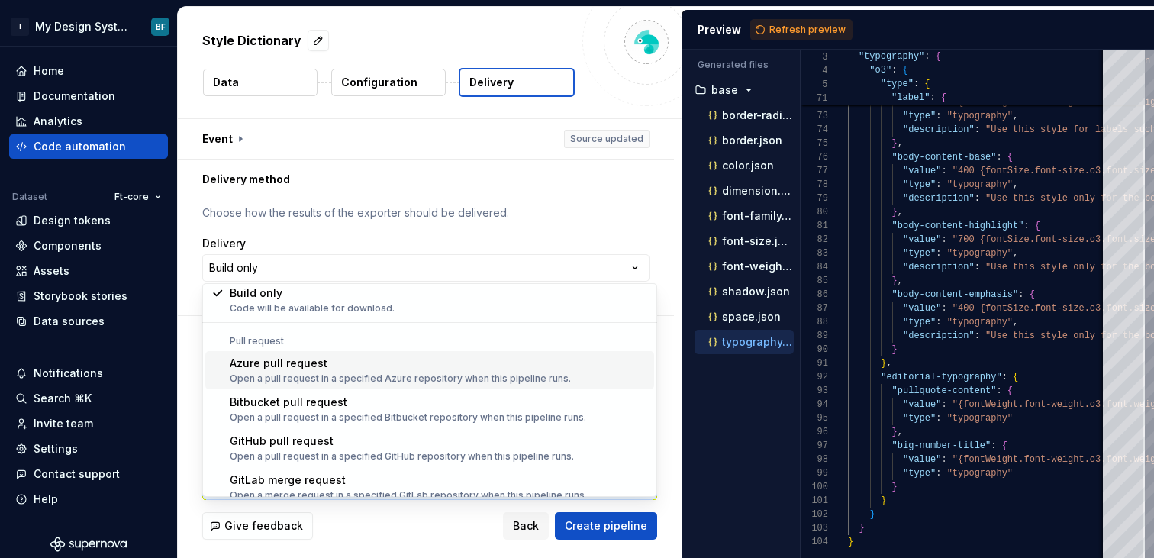
scroll to position [43, 0]
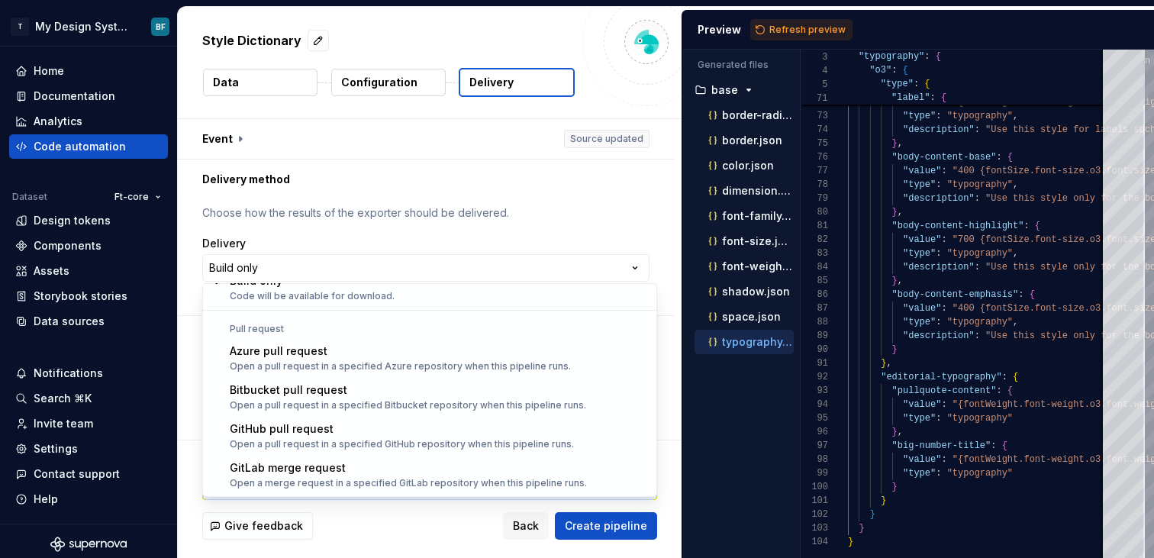
select select "******"
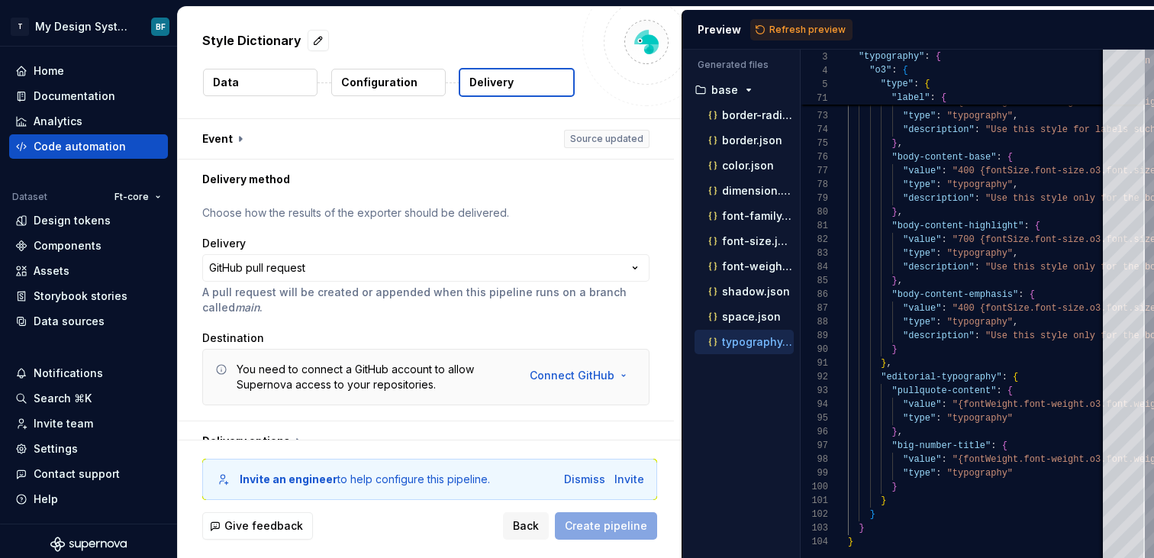
scroll to position [22, 0]
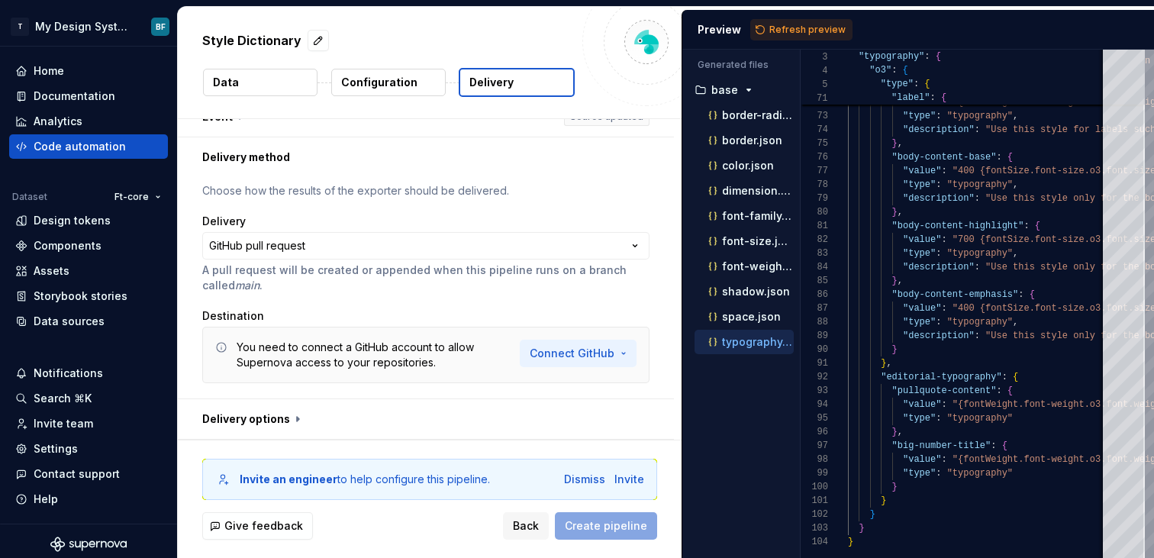
click at [558, 349] on html "**********" at bounding box center [577, 279] width 1154 height 558
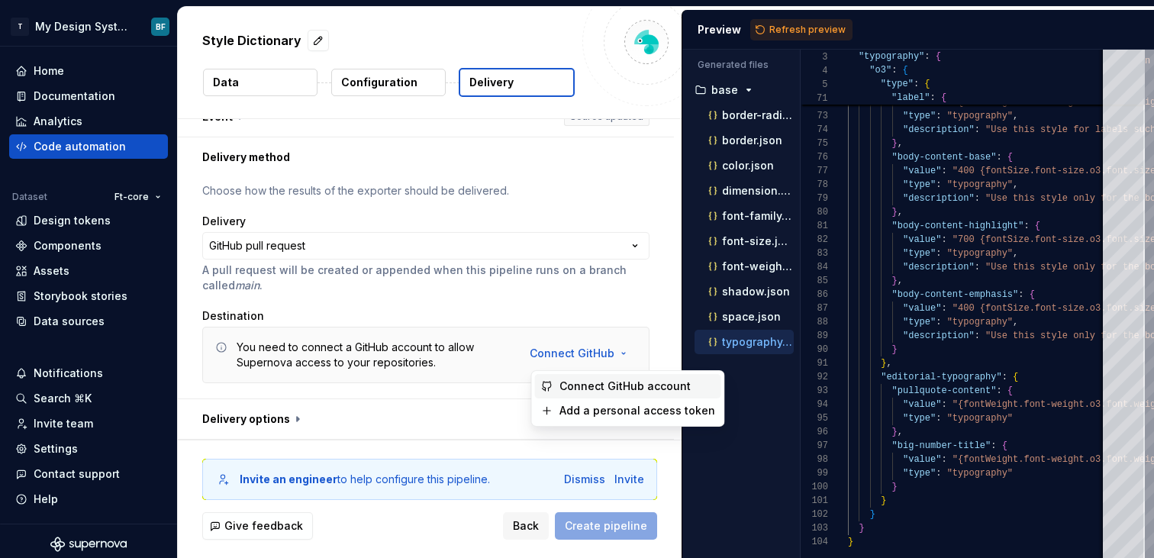
click at [580, 392] on span "Connect GitHub account" at bounding box center [638, 386] width 156 height 15
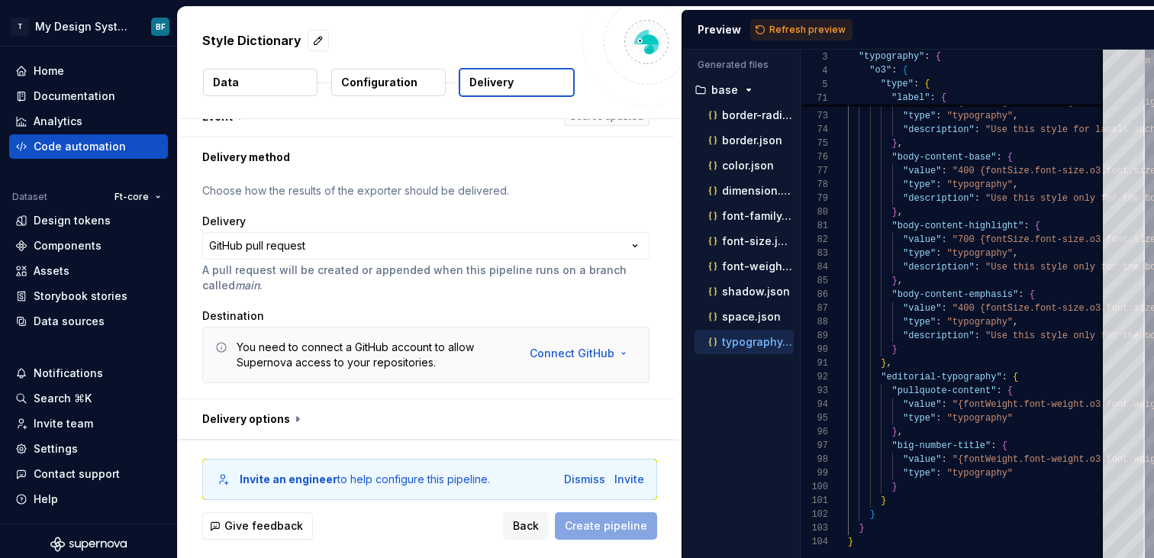
scroll to position [0, 0]
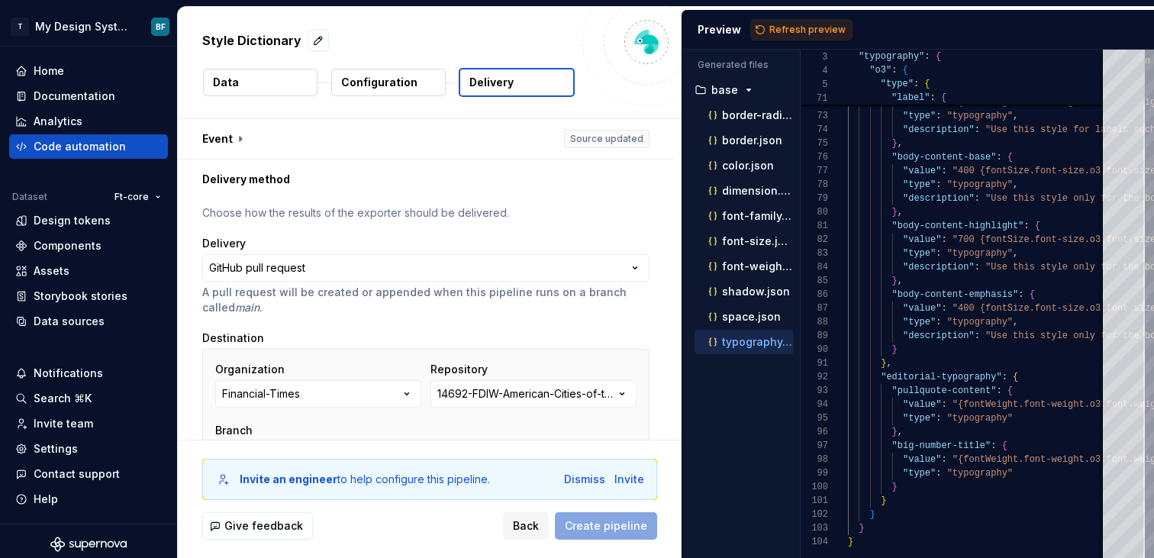
type input "master"
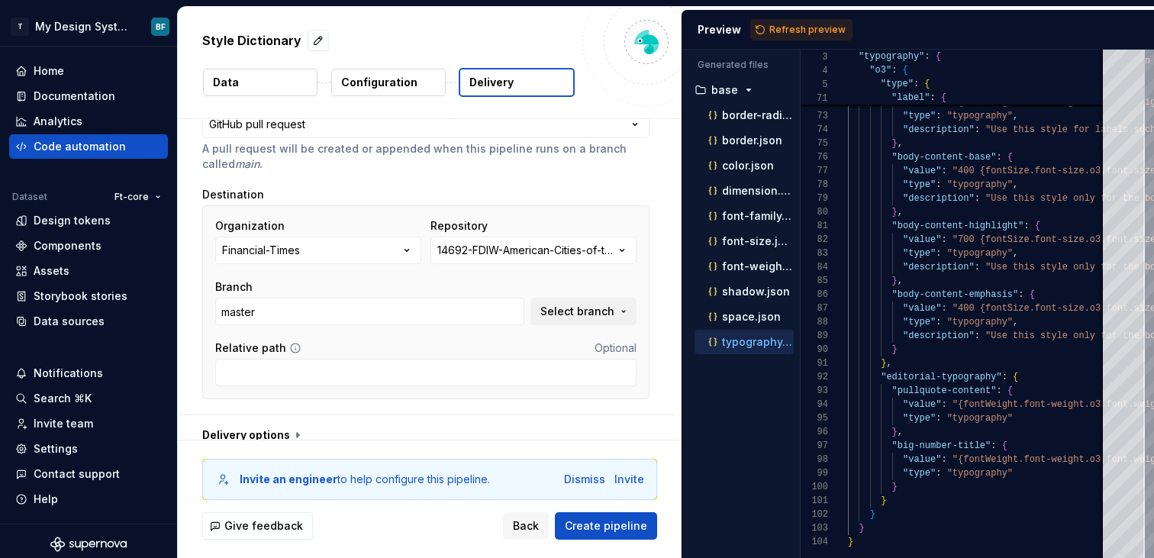
scroll to position [160, 0]
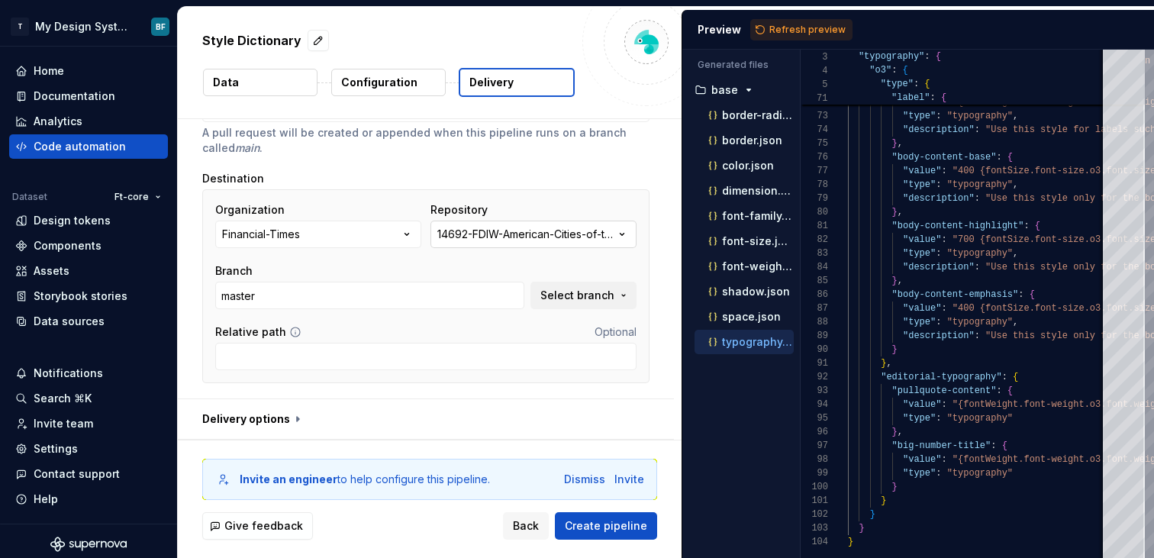
click at [508, 232] on div "14692-FDIW-American-Cities-of-the-Future-2019-to-20-registration-form" at bounding box center [525, 234] width 177 height 15
click at [534, 237] on div "14692-FDIW-American-Cities-of-the-Future-2019-to-20-registration-form" at bounding box center [525, 234] width 177 height 15
click at [552, 266] on div "Branch master Select branch" at bounding box center [425, 286] width 421 height 46
click at [579, 243] on button "14692-FDIW-American-Cities-of-the-Future-2019-to-20-registration-form" at bounding box center [534, 234] width 206 height 27
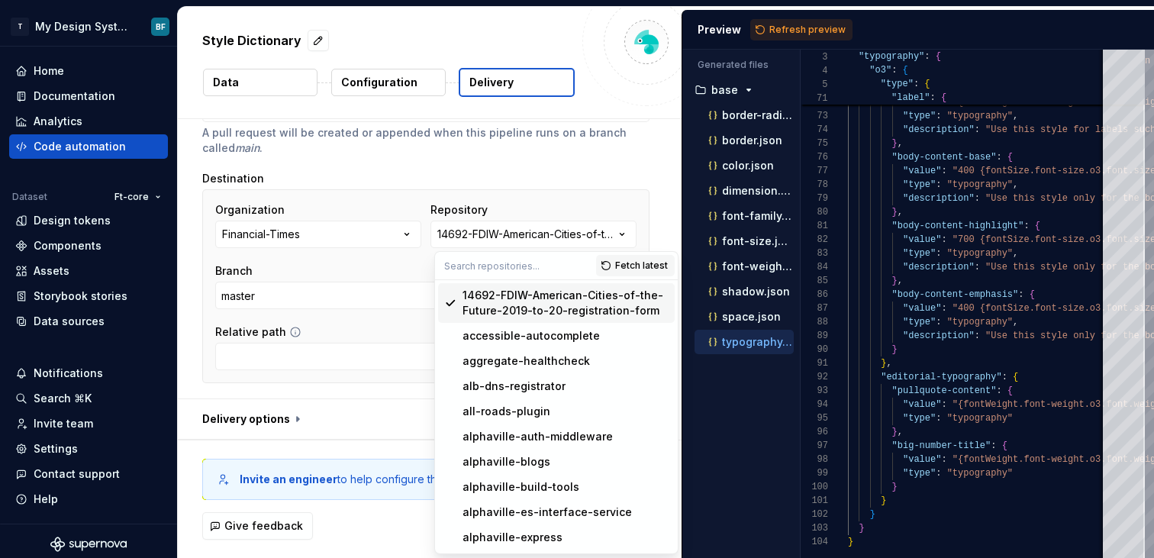
click at [541, 266] on input "text" at bounding box center [515, 265] width 161 height 27
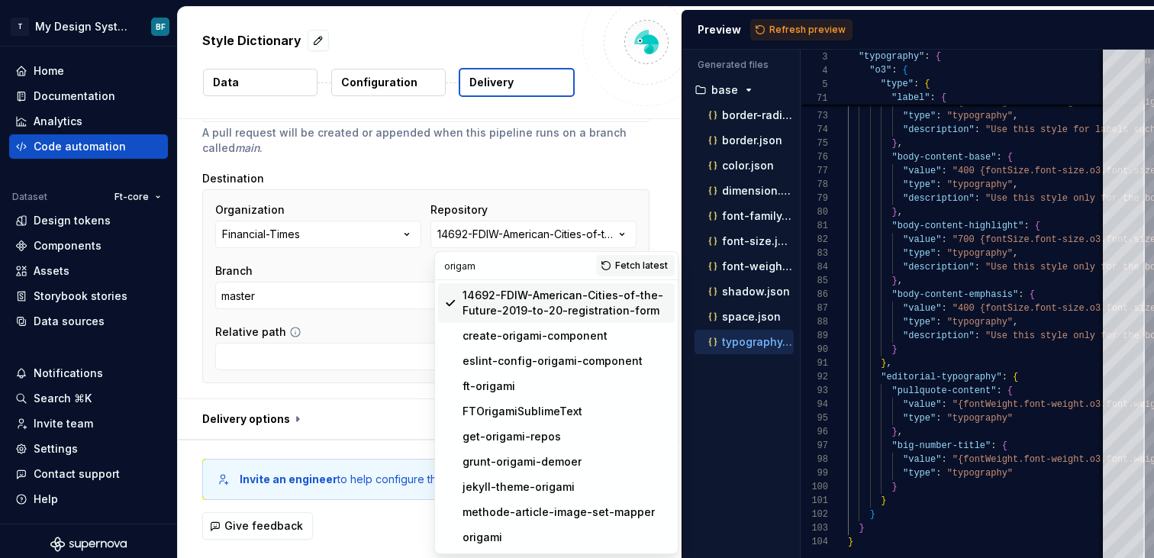
type input "origami"
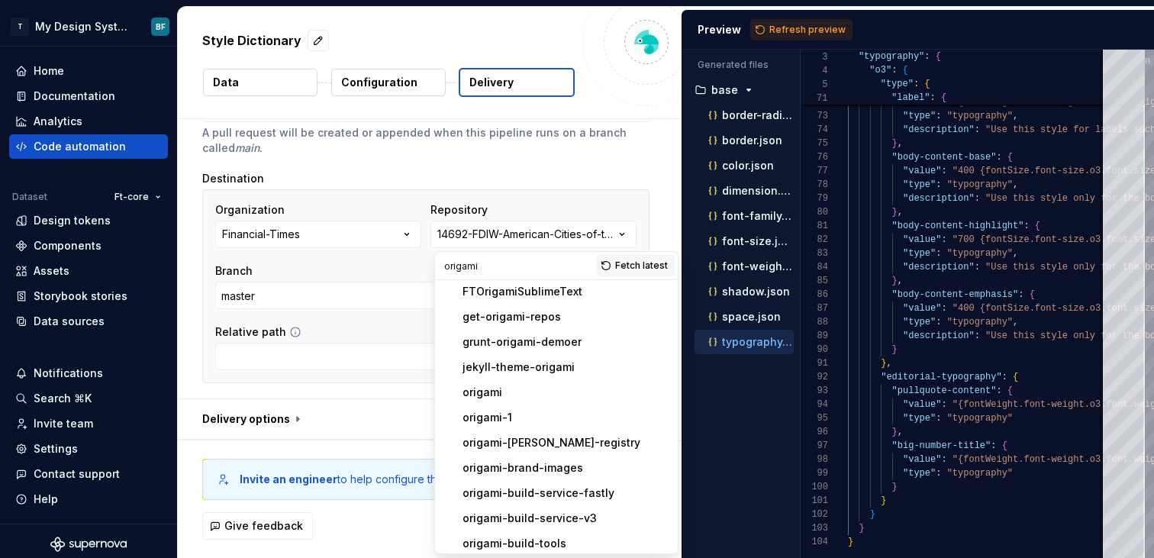
scroll to position [80, 0]
click at [505, 391] on div "origami" at bounding box center [566, 391] width 206 height 15
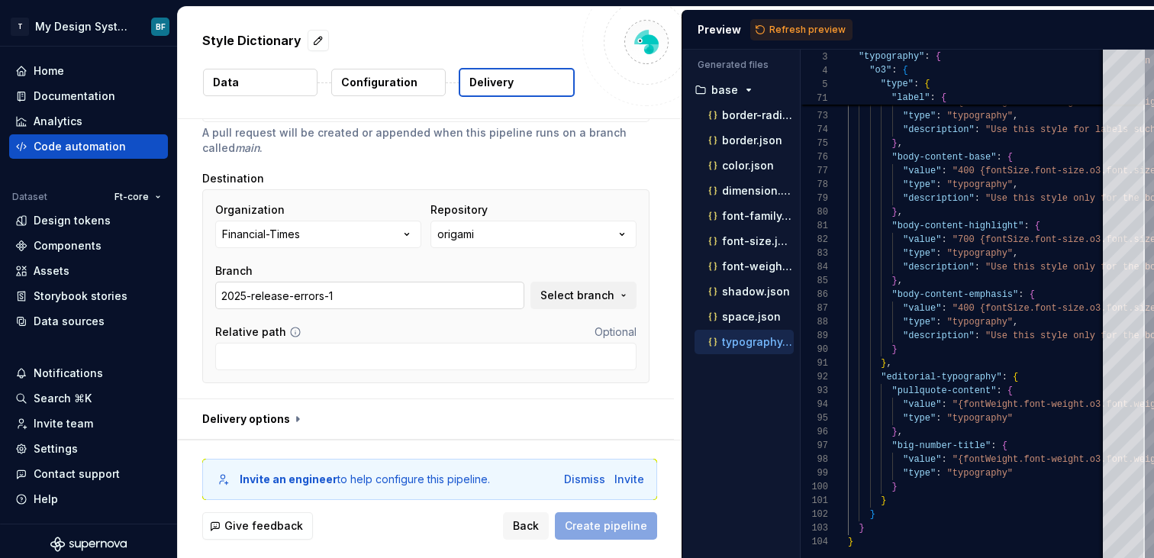
click at [419, 305] on input "2025-release-errors-1" at bounding box center [369, 295] width 309 height 27
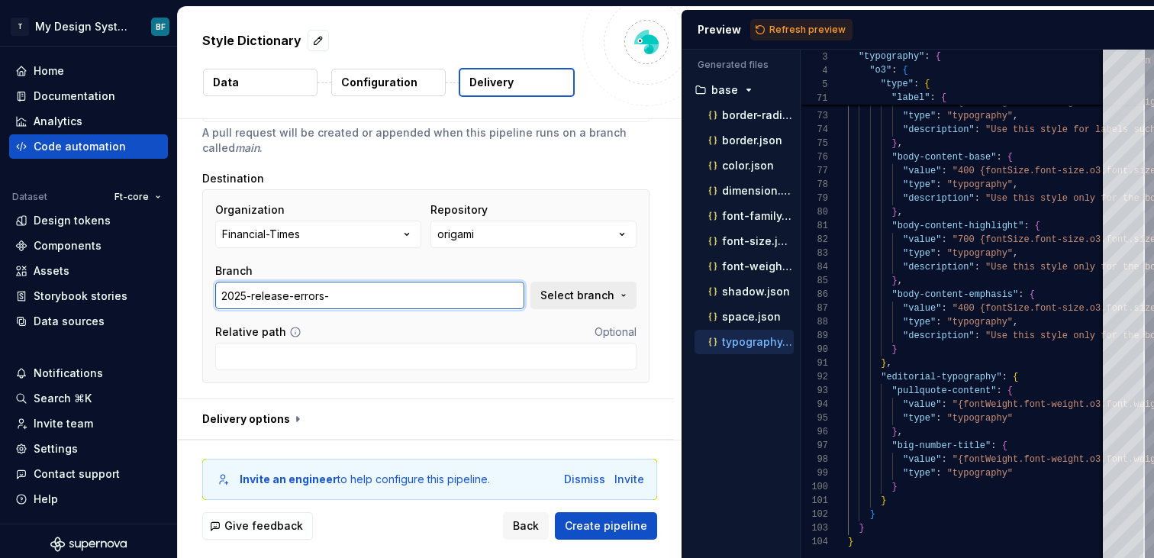
type input "2025-release-errors-"
click at [615, 288] on span "Select branch" at bounding box center [578, 295] width 74 height 15
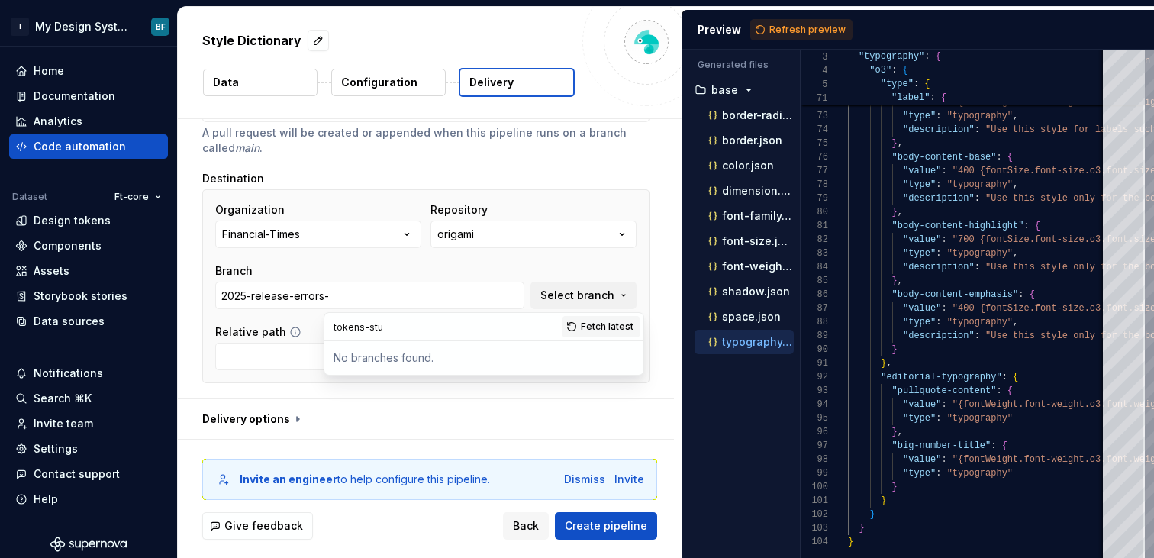
type input "tokens-stu"
click at [615, 330] on span "Fetch latest" at bounding box center [607, 327] width 53 height 12
click at [479, 331] on input "tokens-stu" at bounding box center [442, 326] width 237 height 27
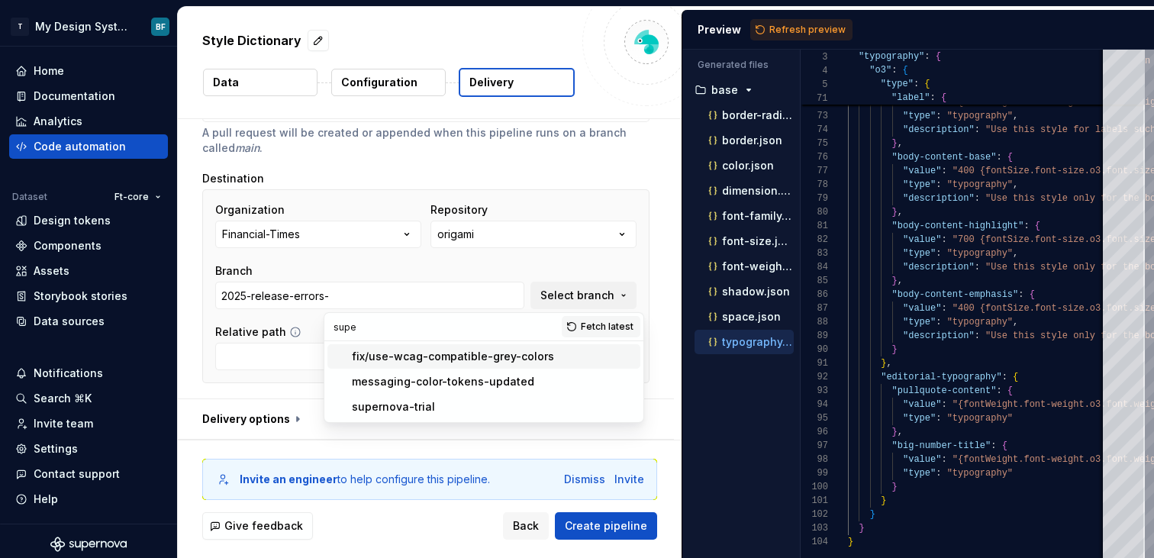
type input "super"
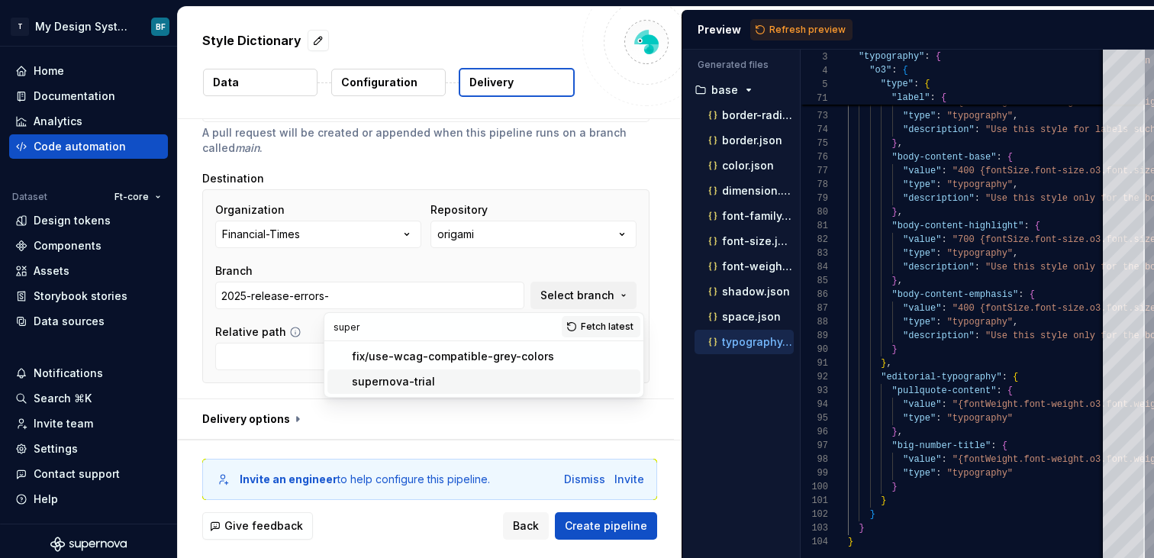
click at [450, 383] on div "supernova-trial" at bounding box center [493, 381] width 282 height 15
type input "supernova-trial"
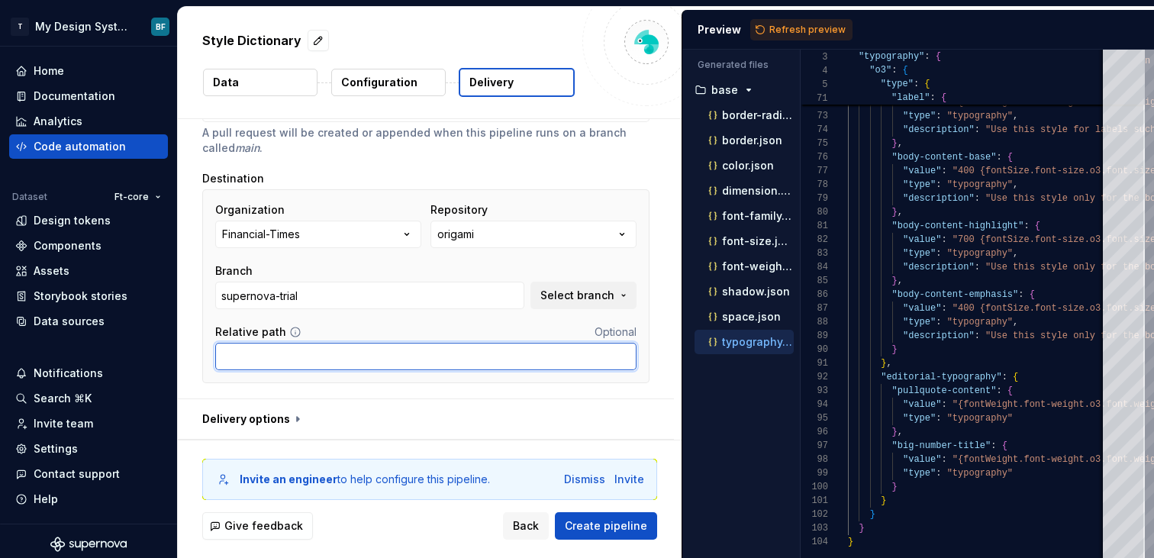
click at [393, 347] on input "Relative path" at bounding box center [425, 356] width 421 height 27
type input "/apps/dictionary/tokens"
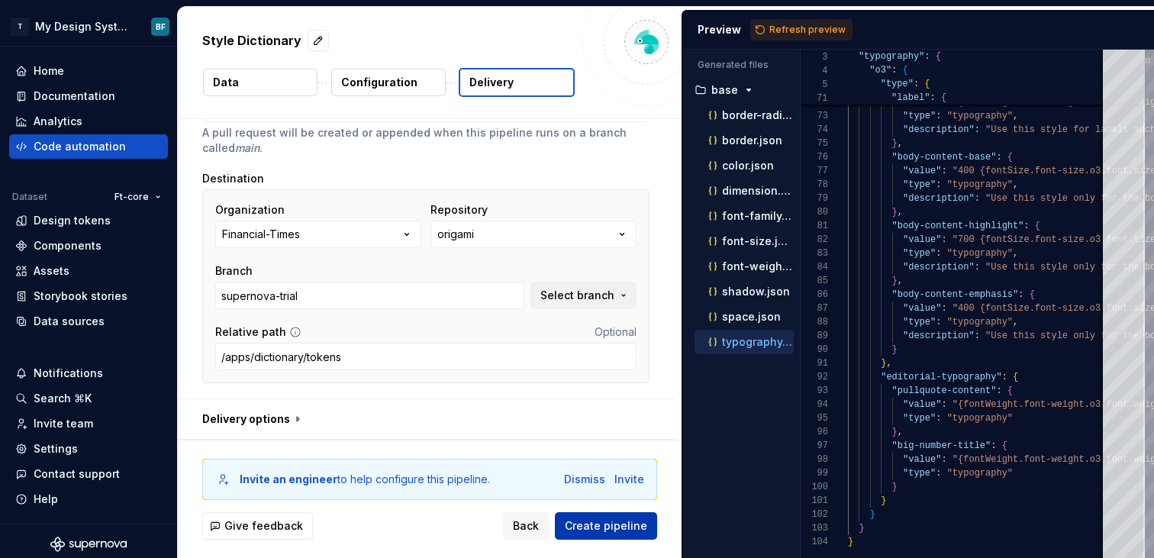
click at [585, 518] on button "Create pipeline" at bounding box center [606, 525] width 102 height 27
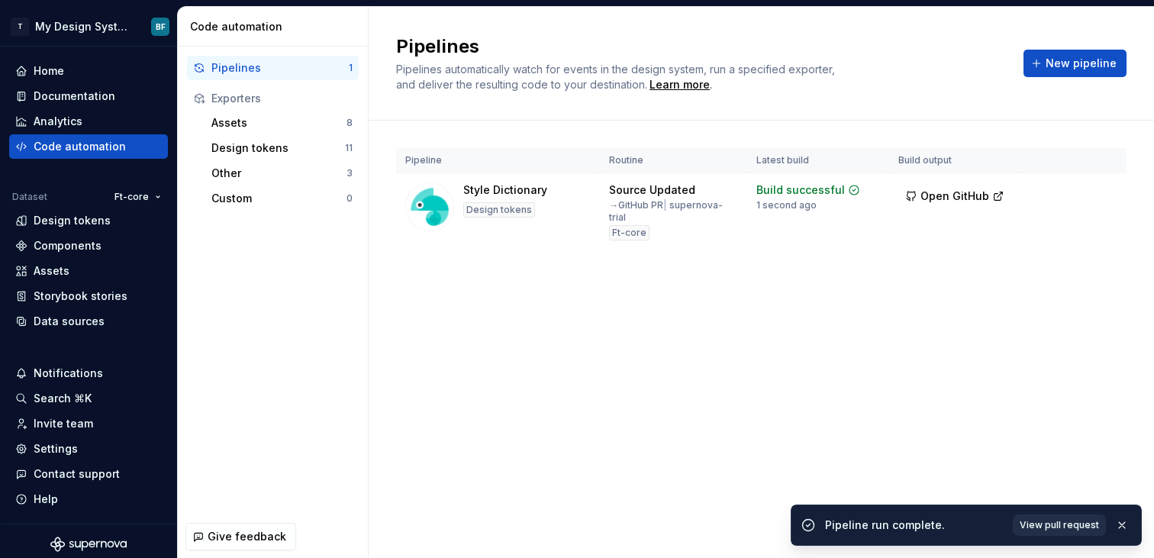
click at [1046, 527] on span "View pull request" at bounding box center [1059, 525] width 79 height 12
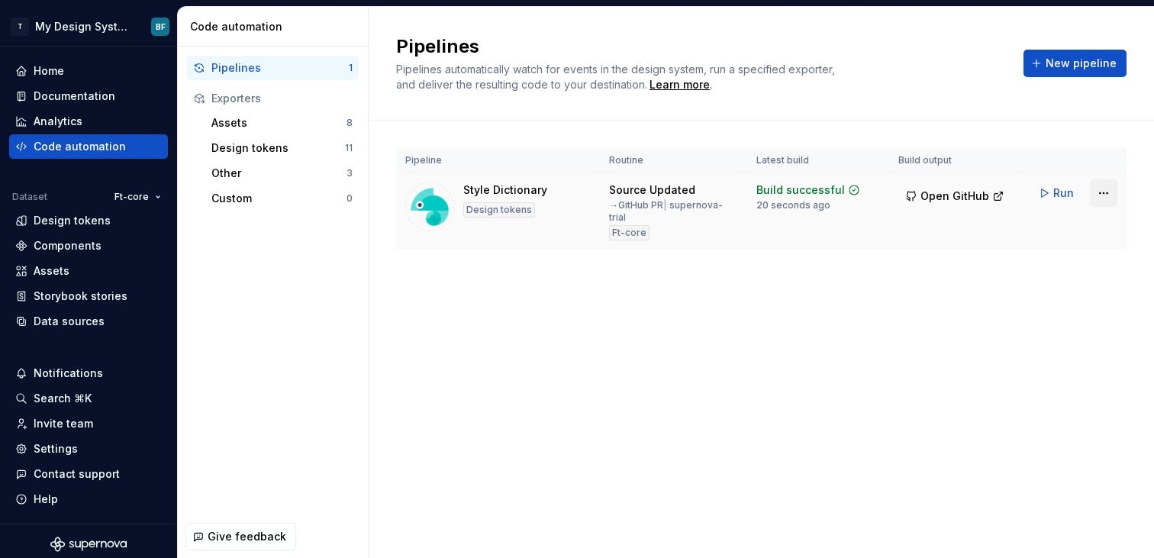
click at [1096, 186] on html "T My Design System BF Home Documentation Analytics Code automation Dataset Ft-c…" at bounding box center [577, 279] width 1154 height 558
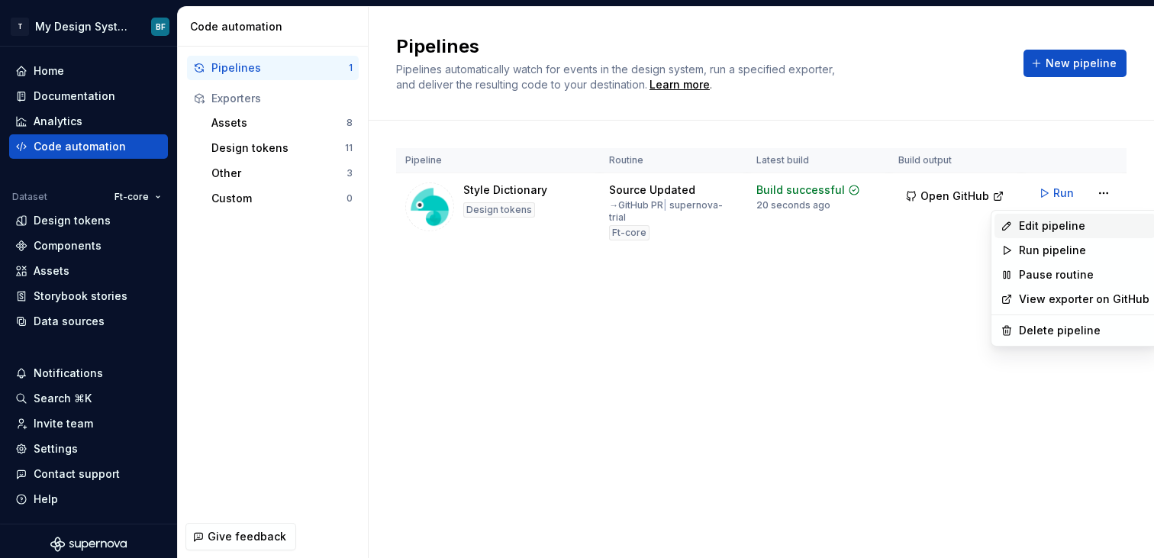
click at [1049, 226] on div "Edit pipeline" at bounding box center [1084, 225] width 131 height 15
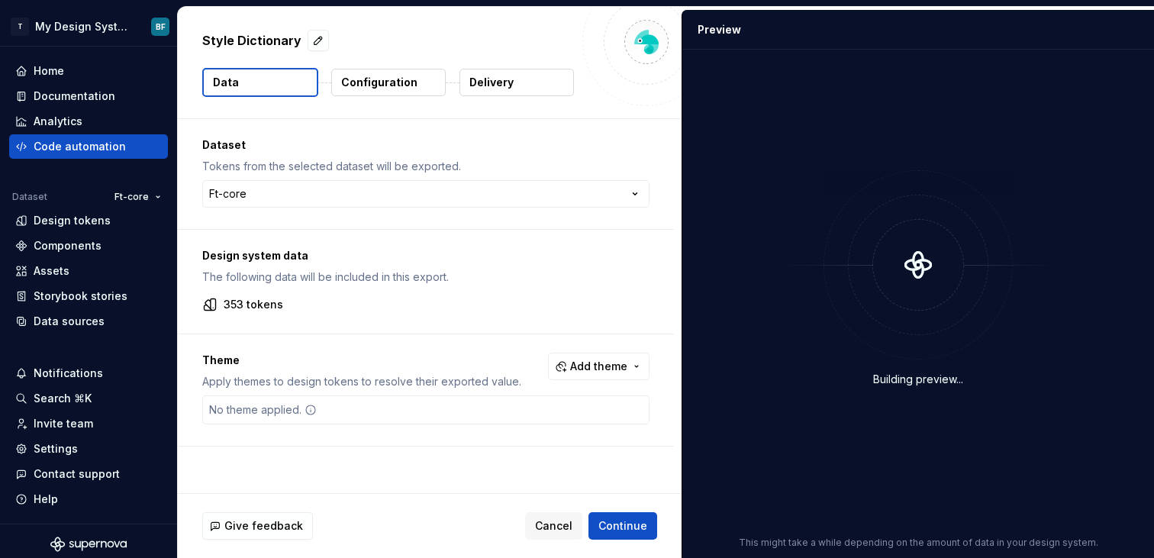
click at [504, 79] on p "Delivery" at bounding box center [492, 82] width 44 height 15
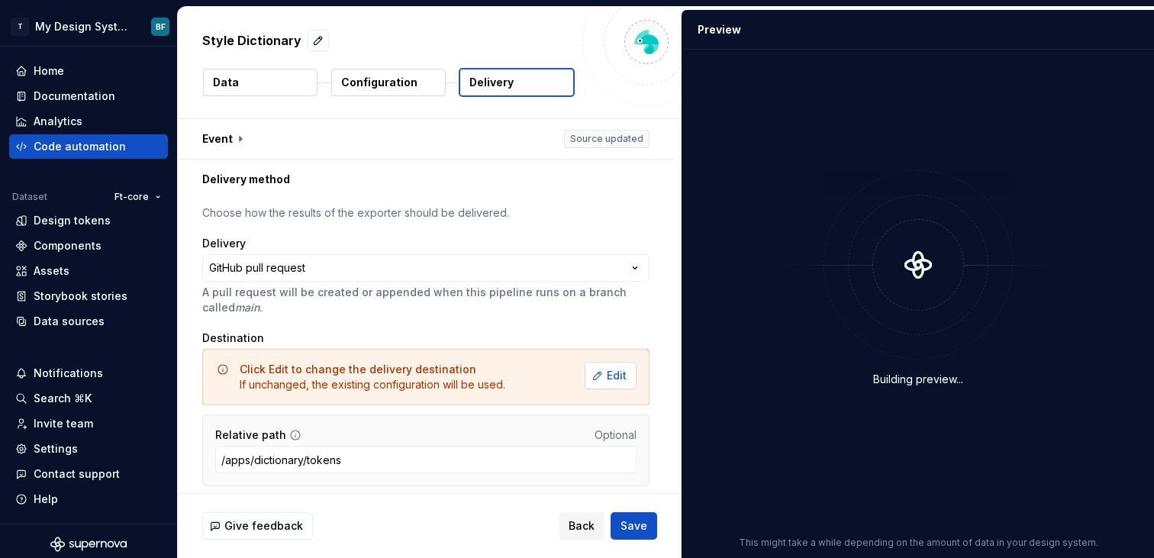
click at [612, 366] on button "Edit" at bounding box center [611, 375] width 52 height 27
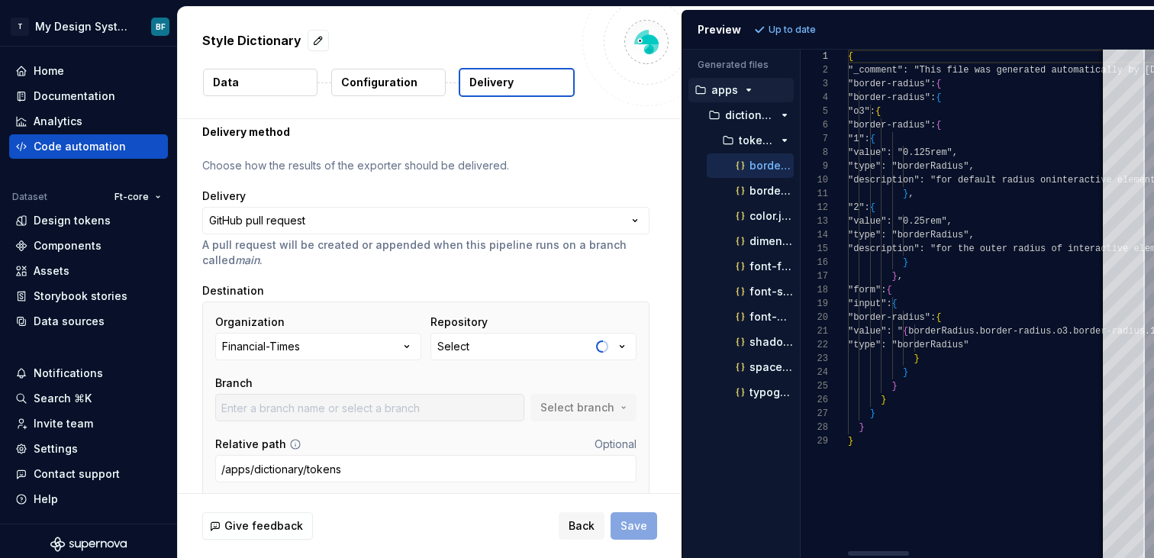
scroll to position [106, 0]
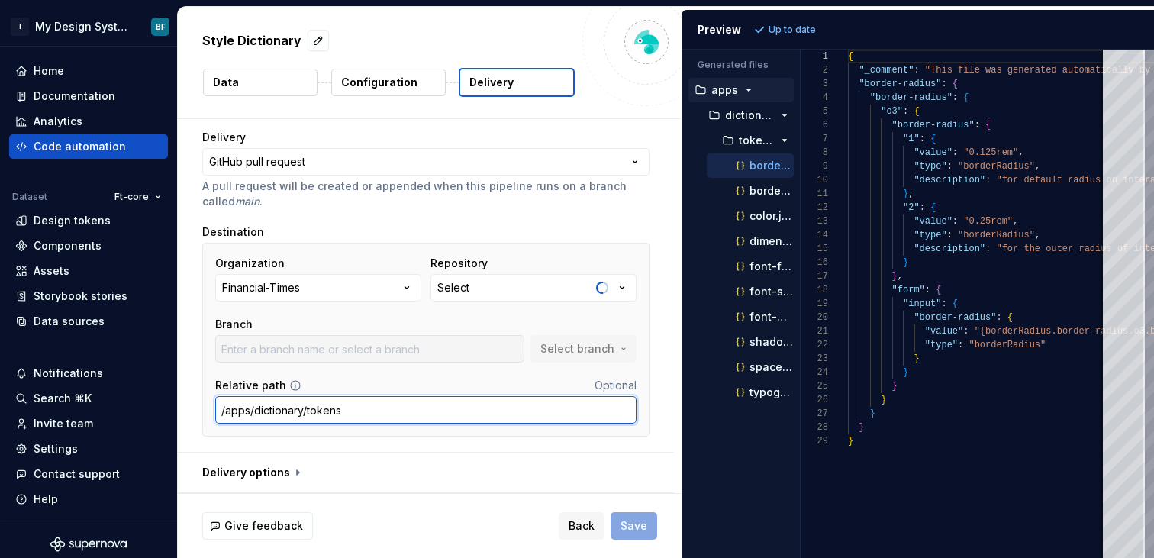
click at [452, 410] on input "/apps/dictionary/tokens" at bounding box center [425, 409] width 421 height 27
type input "/apps/dictionary/tokens/core"
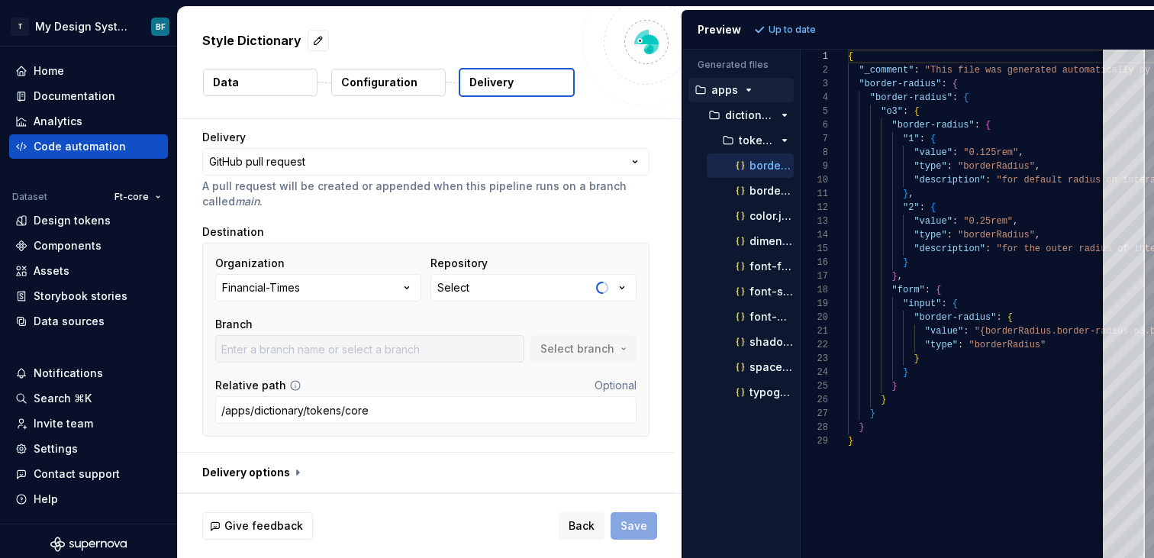
click at [576, 448] on div "**********" at bounding box center [426, 272] width 496 height 359
click at [525, 293] on button "Select" at bounding box center [534, 287] width 206 height 27
type input "origami"
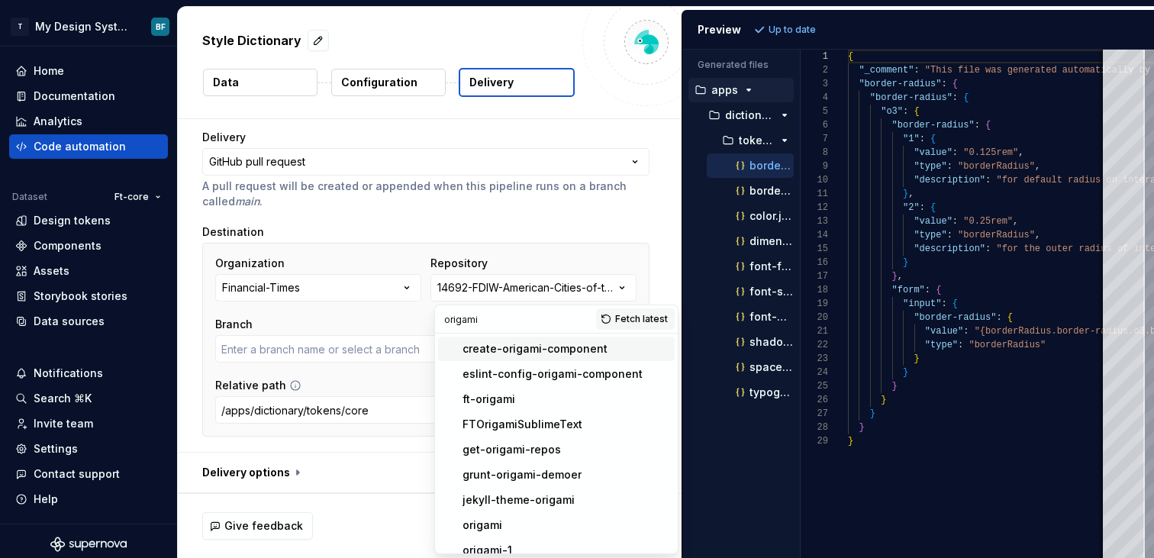
type input "master"
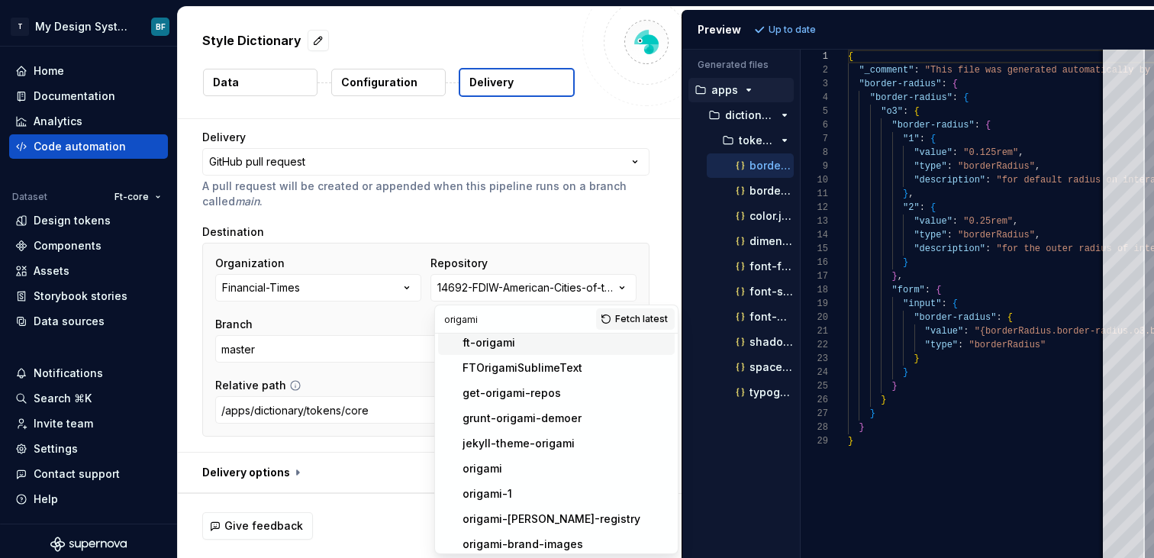
scroll to position [78, 0]
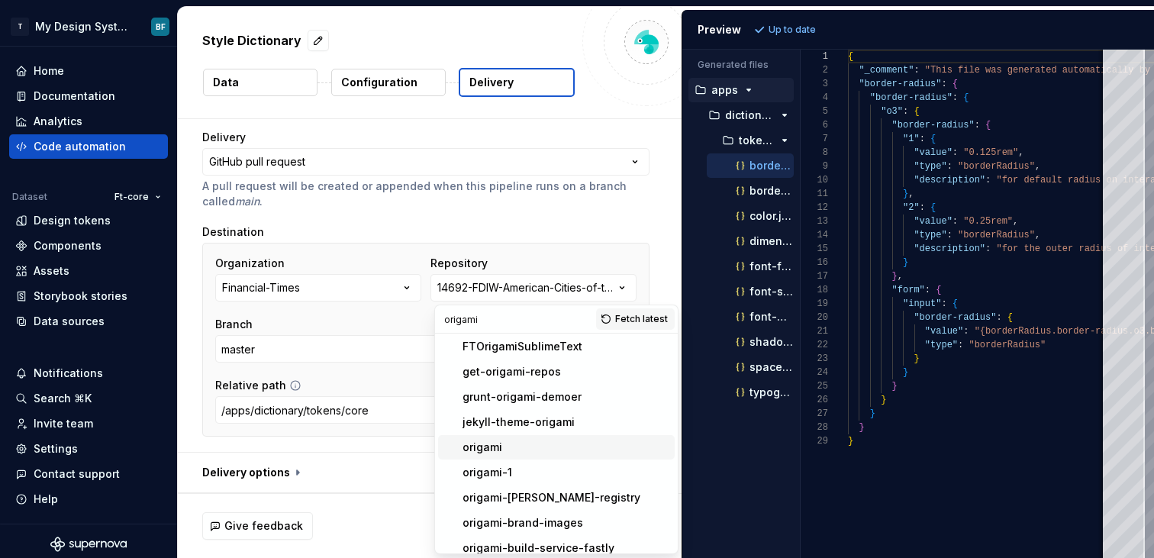
click at [497, 450] on div "origami" at bounding box center [483, 447] width 40 height 15
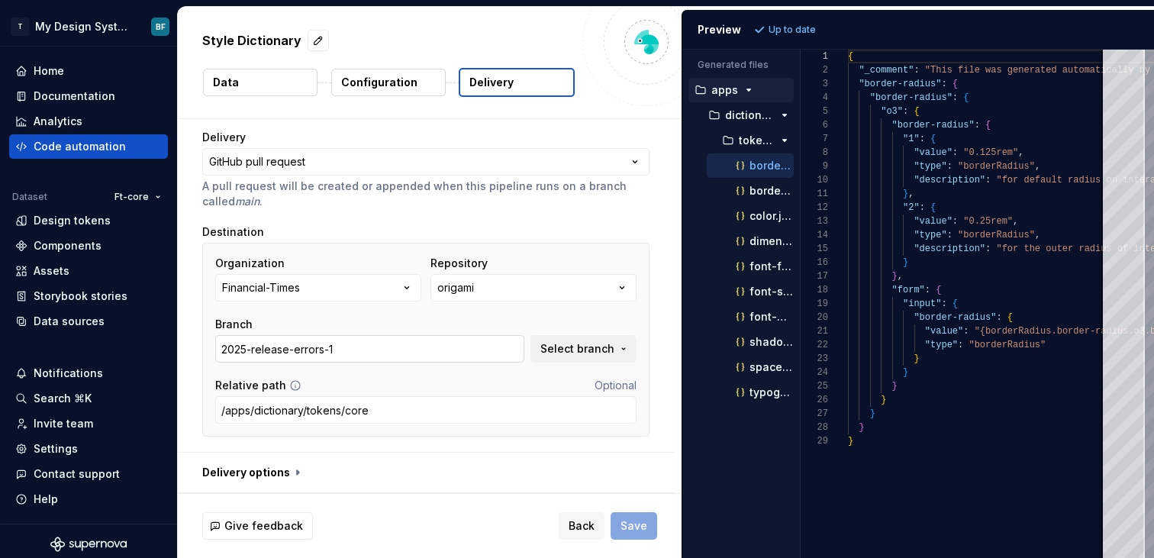
click at [427, 346] on input "2025-release-errors-1" at bounding box center [369, 348] width 309 height 27
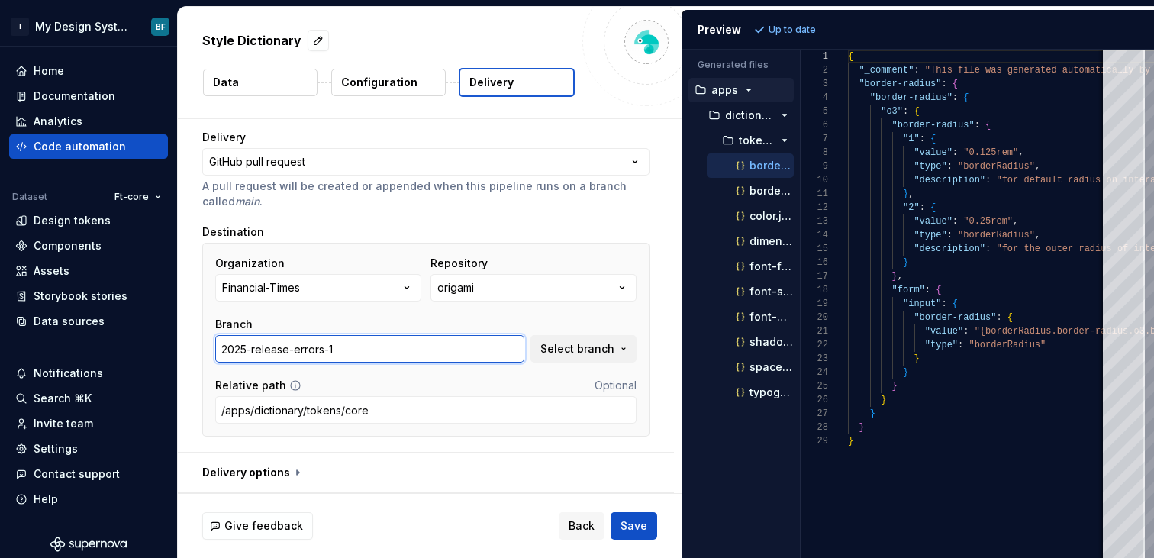
type input "2025-release-errors-1"
click at [600, 336] on button "Select branch" at bounding box center [584, 348] width 106 height 27
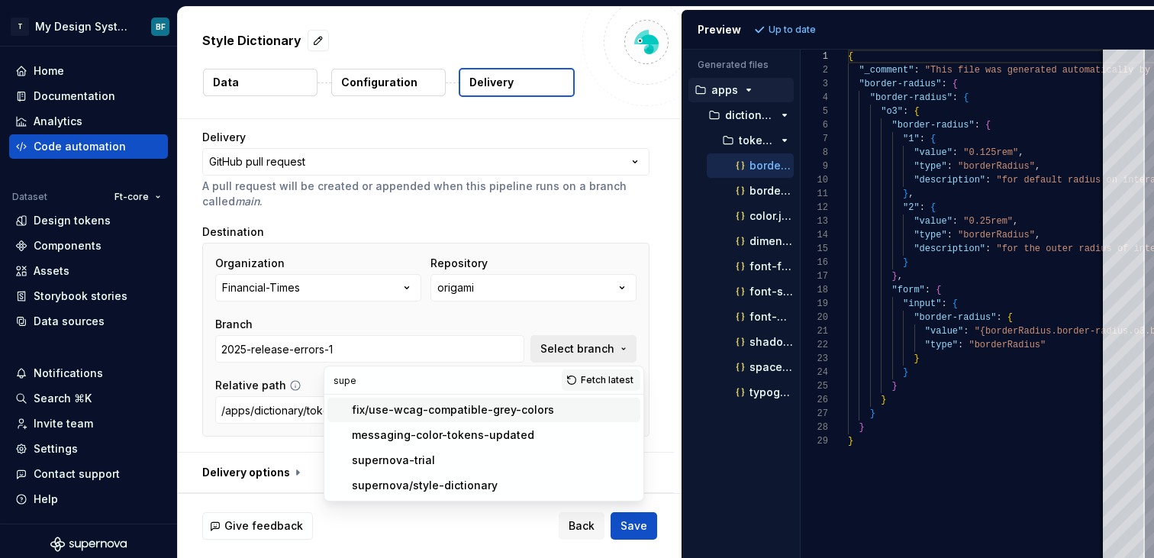
type input "super"
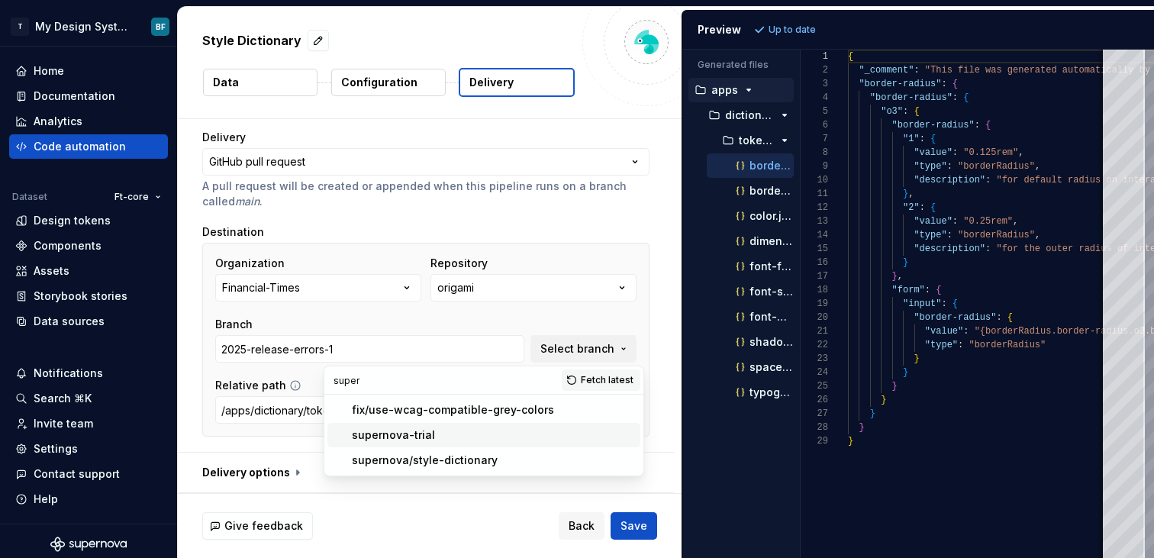
click at [486, 436] on div "supernova-trial" at bounding box center [493, 435] width 282 height 15
type input "supernova-trial"
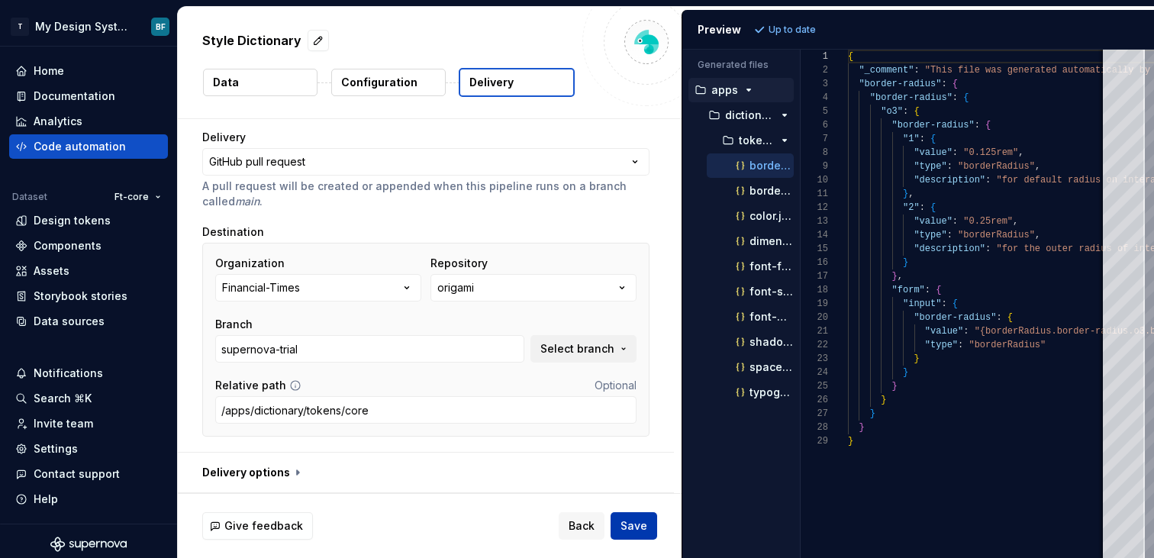
click at [630, 528] on span "Save" at bounding box center [634, 525] width 27 height 15
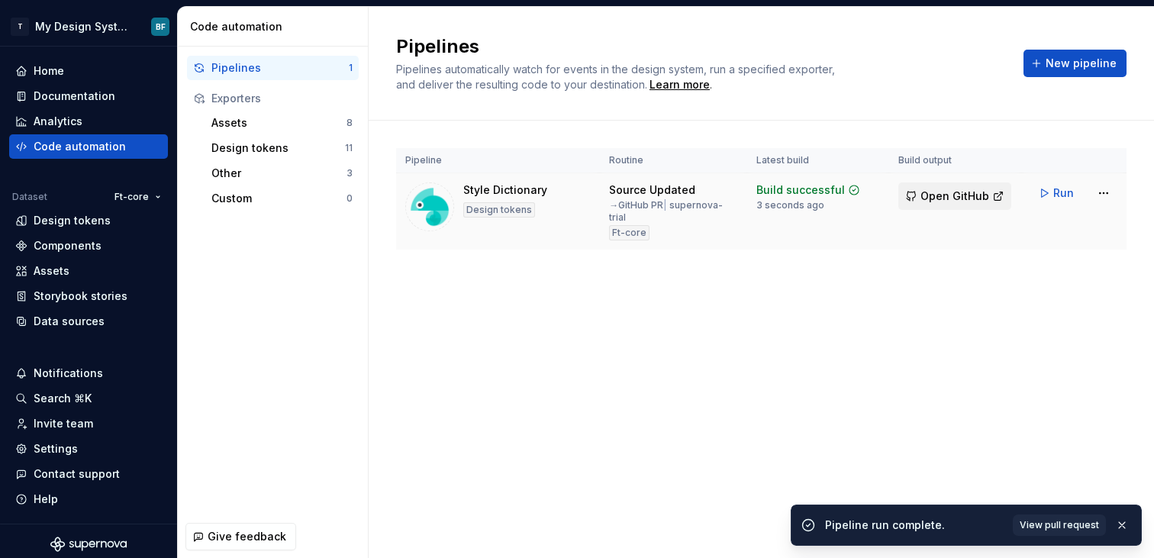
click at [967, 199] on span "Open GitHub" at bounding box center [955, 196] width 69 height 15
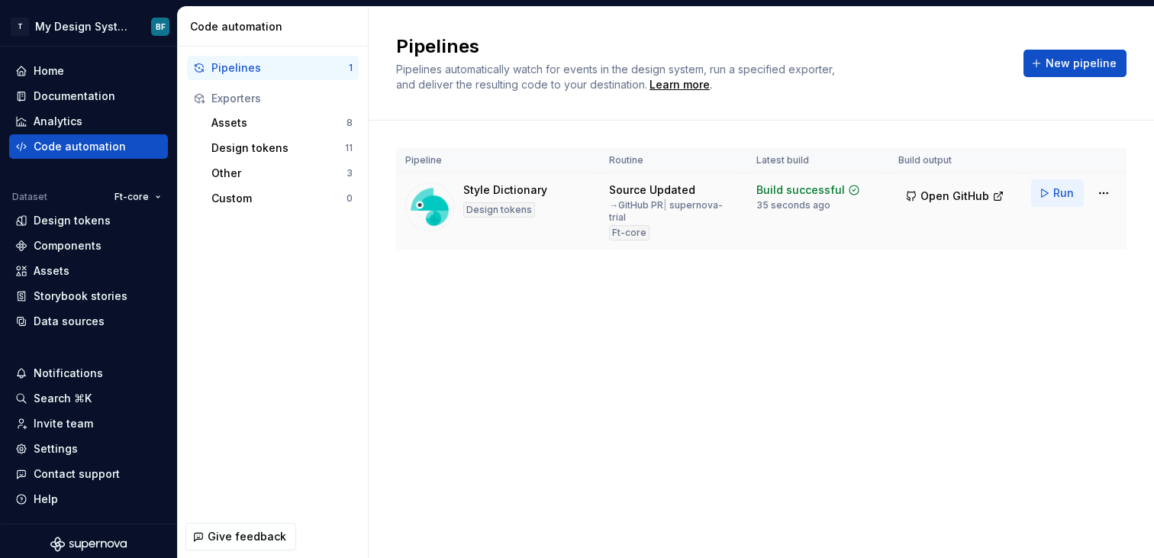
click at [1041, 186] on button "Run" at bounding box center [1057, 192] width 53 height 27
click at [945, 189] on span "Open GitHub" at bounding box center [955, 196] width 69 height 15
click at [1086, 185] on div "Run" at bounding box center [1074, 192] width 86 height 27
click at [1097, 185] on html "T My Design System BF Home Documentation Analytics Code automation Dataset Ft-c…" at bounding box center [577, 279] width 1154 height 558
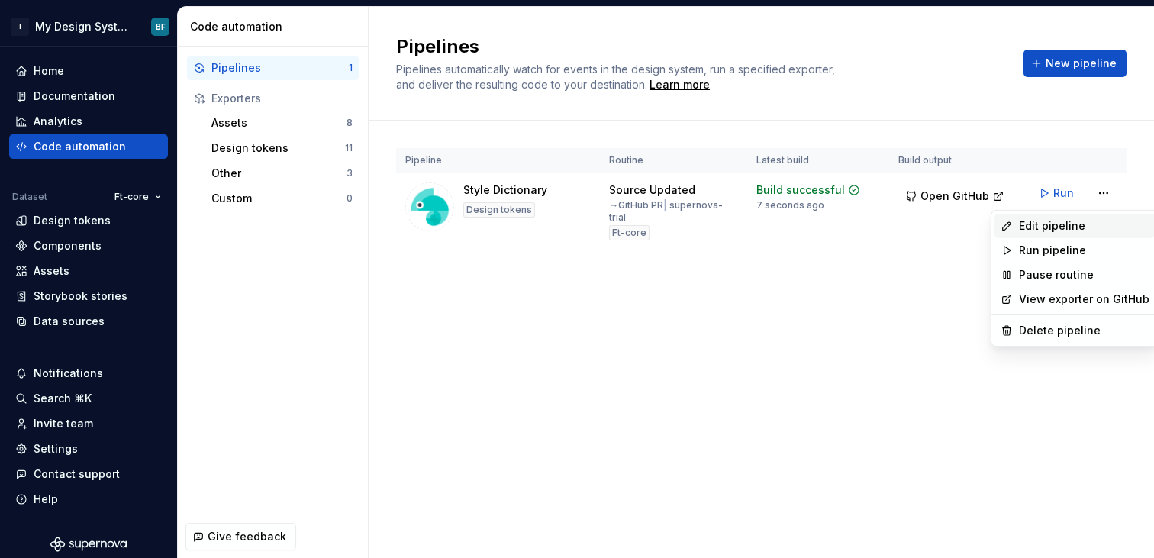
click at [1058, 228] on div "Edit pipeline" at bounding box center [1084, 225] width 131 height 15
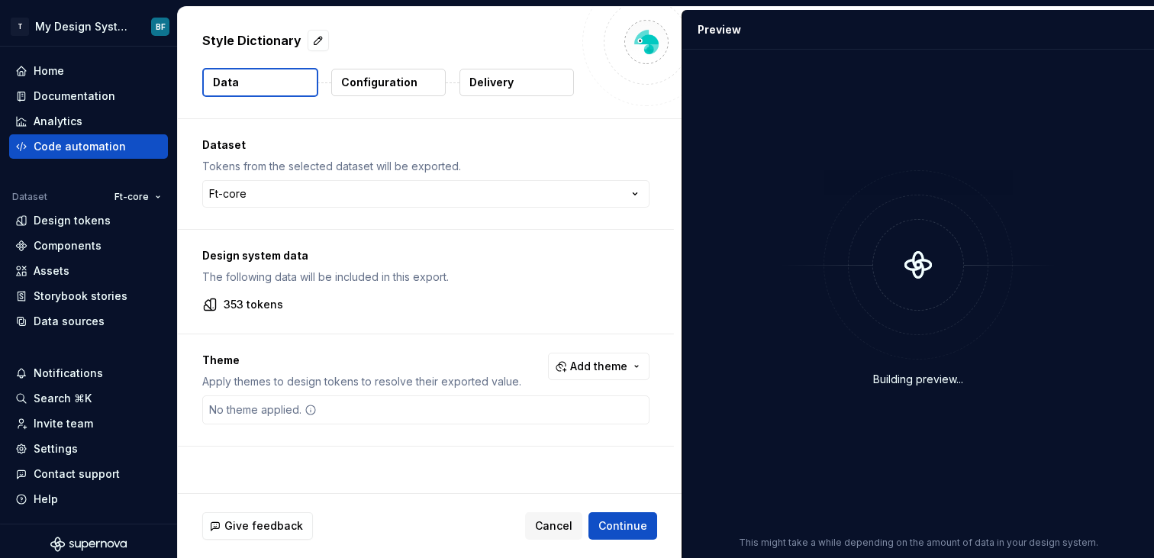
click at [399, 75] on p "Configuration" at bounding box center [379, 82] width 76 height 15
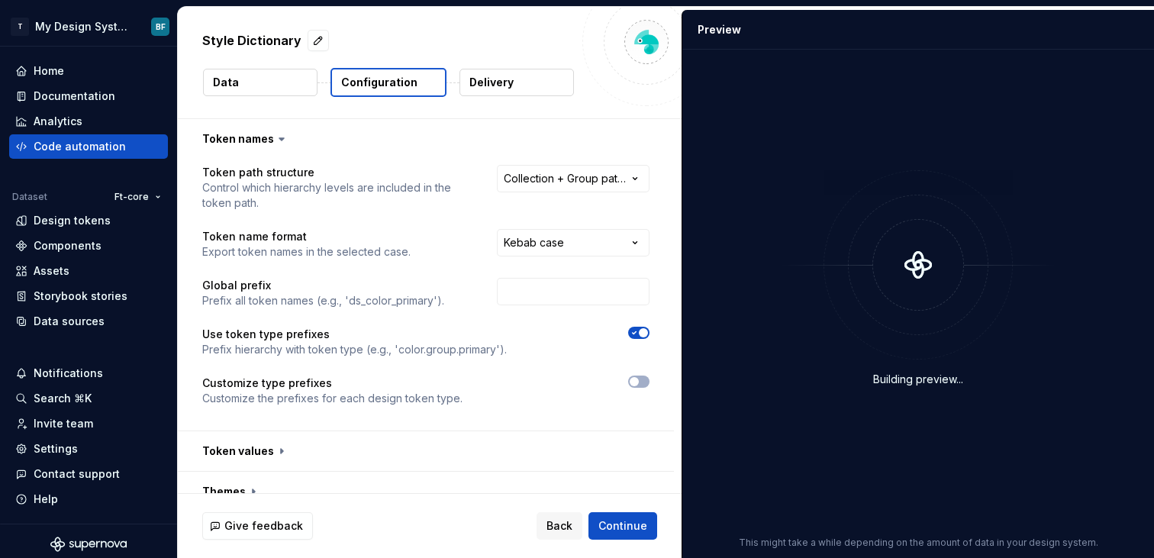
click at [395, 85] on p "Configuration" at bounding box center [379, 82] width 76 height 15
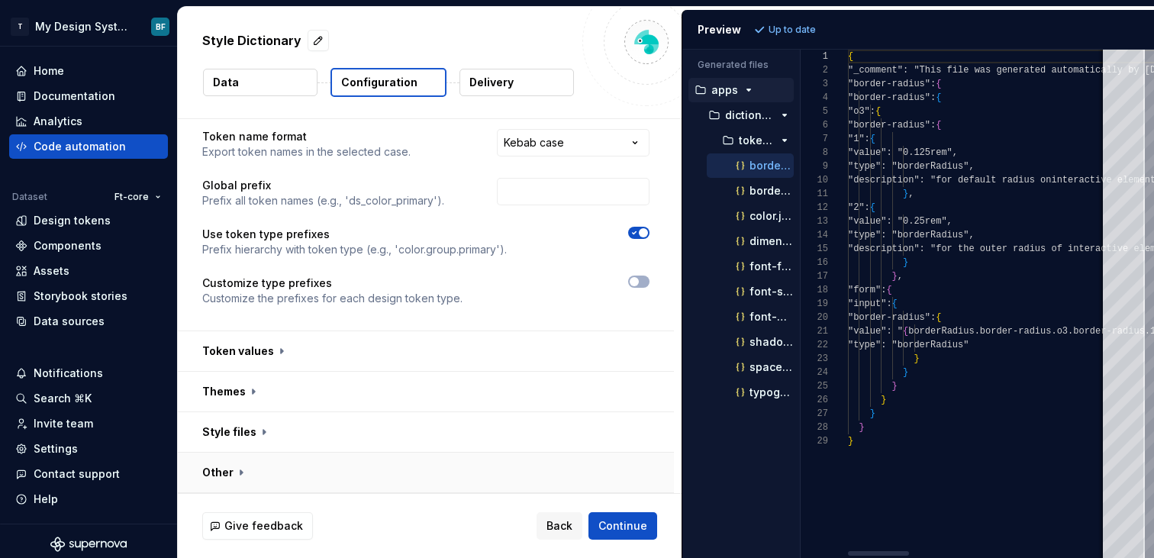
click at [234, 463] on button "button" at bounding box center [426, 473] width 496 height 40
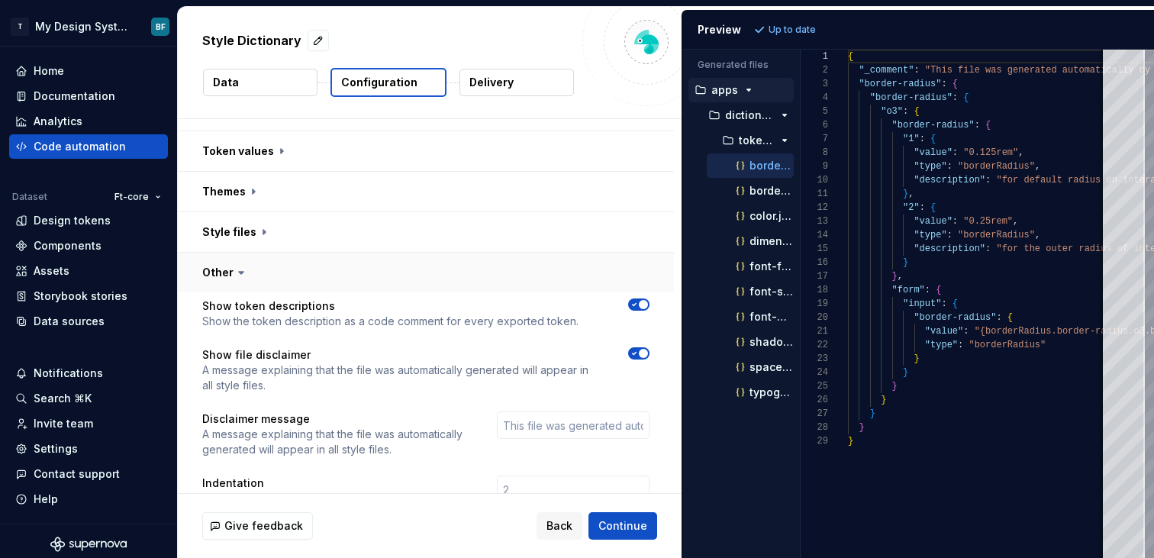
scroll to position [353, 0]
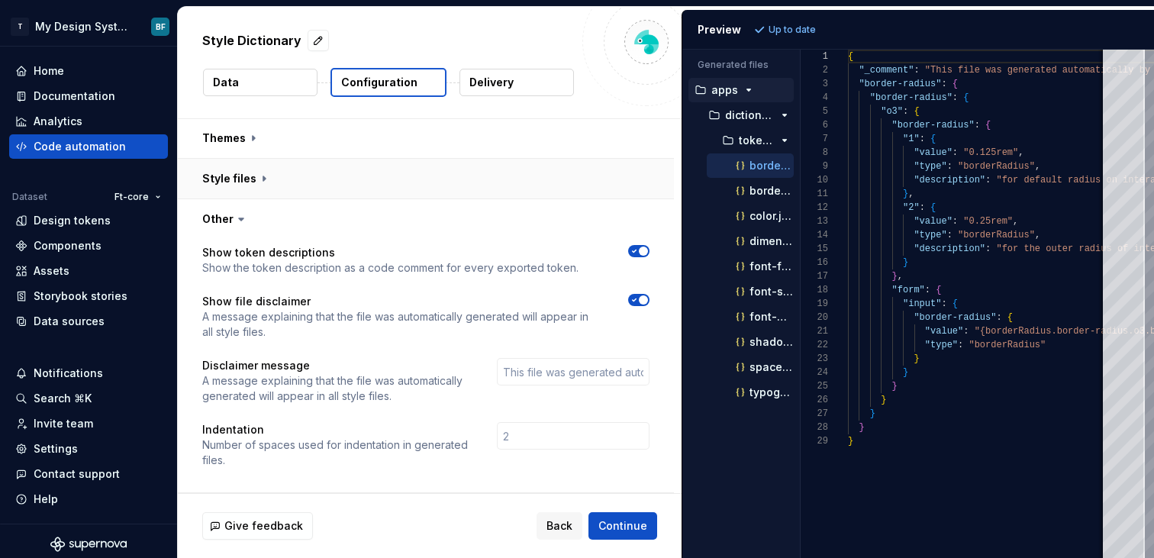
click at [253, 195] on button "button" at bounding box center [426, 179] width 496 height 40
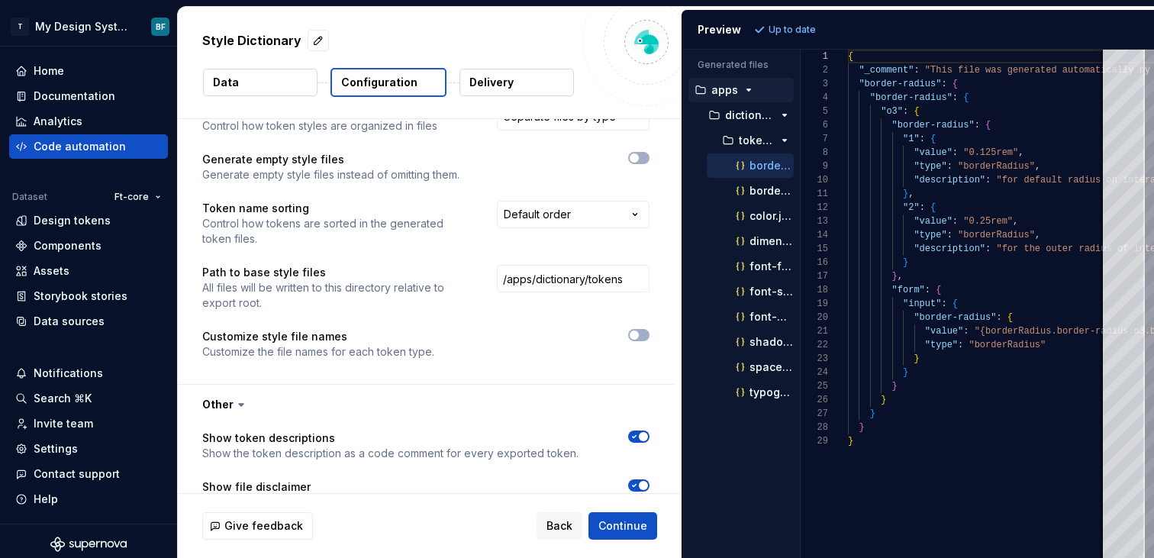
scroll to position [525, 0]
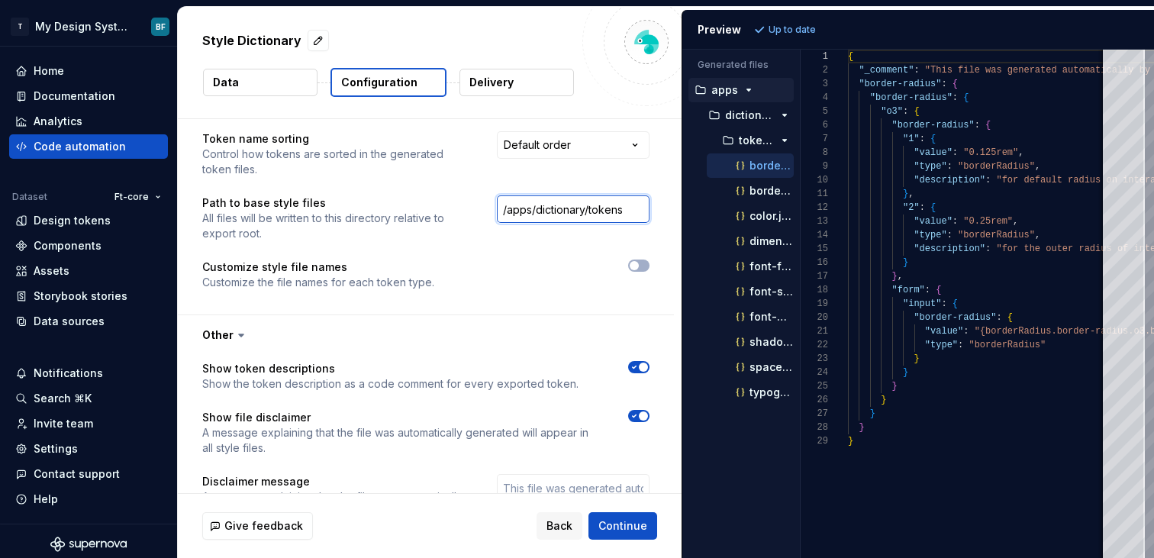
drag, startPoint x: 638, startPoint y: 205, endPoint x: 299, endPoint y: 207, distance: 338.2
click at [299, 207] on div "Path to base style files All files will be written to this directory relative t…" at bounding box center [425, 218] width 447 height 46
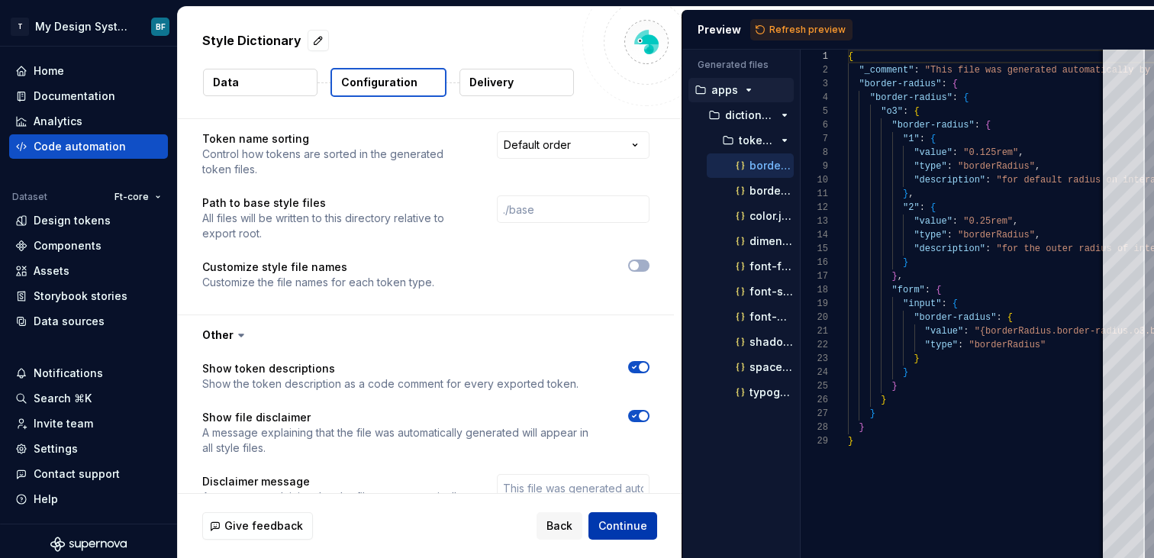
click at [609, 522] on span "Continue" at bounding box center [623, 525] width 49 height 15
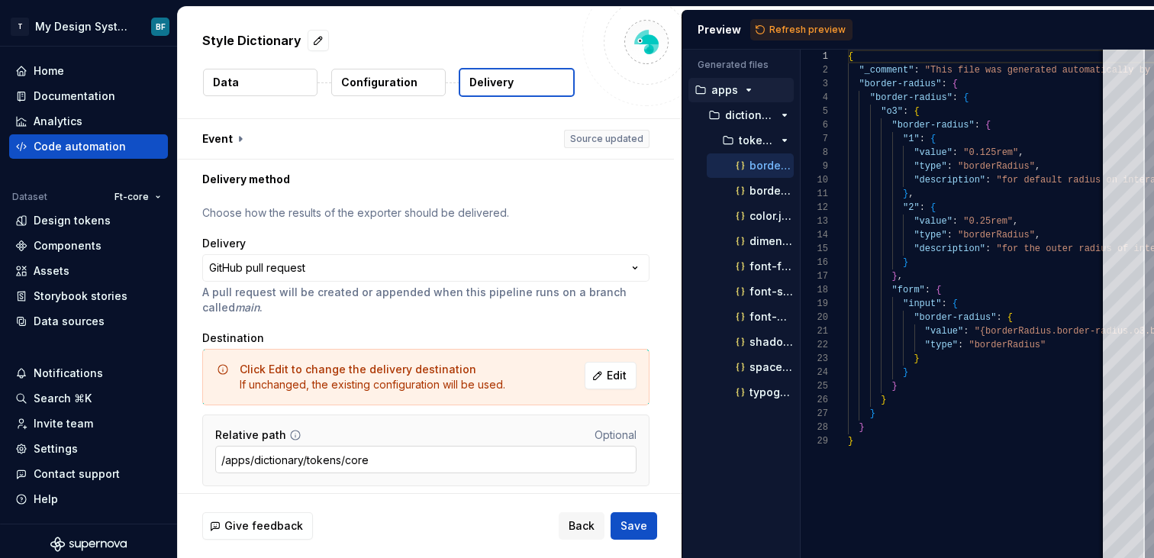
scroll to position [50, 0]
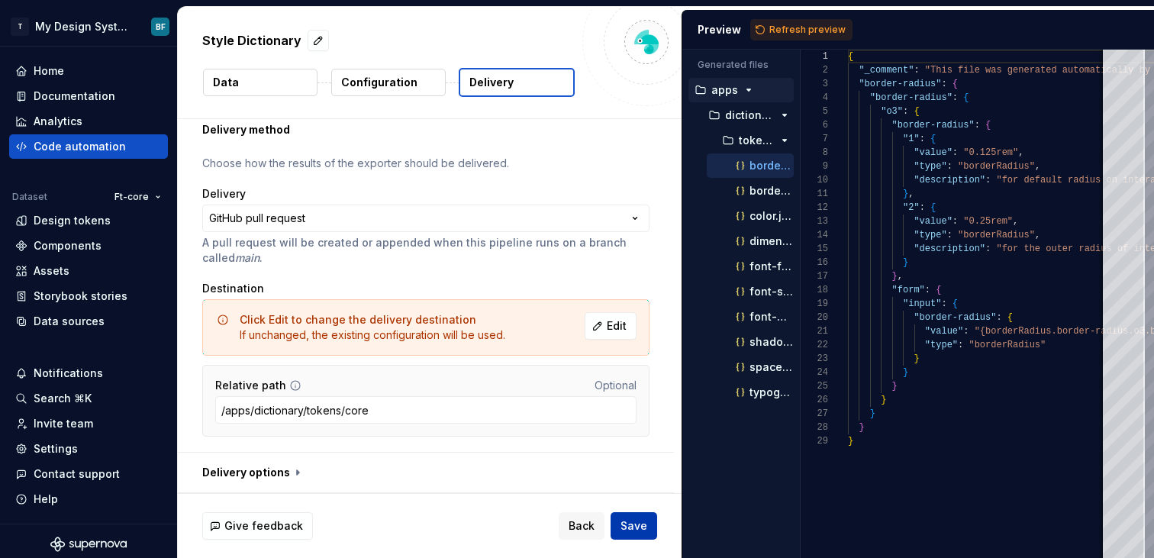
click at [634, 525] on span "Save" at bounding box center [634, 525] width 27 height 15
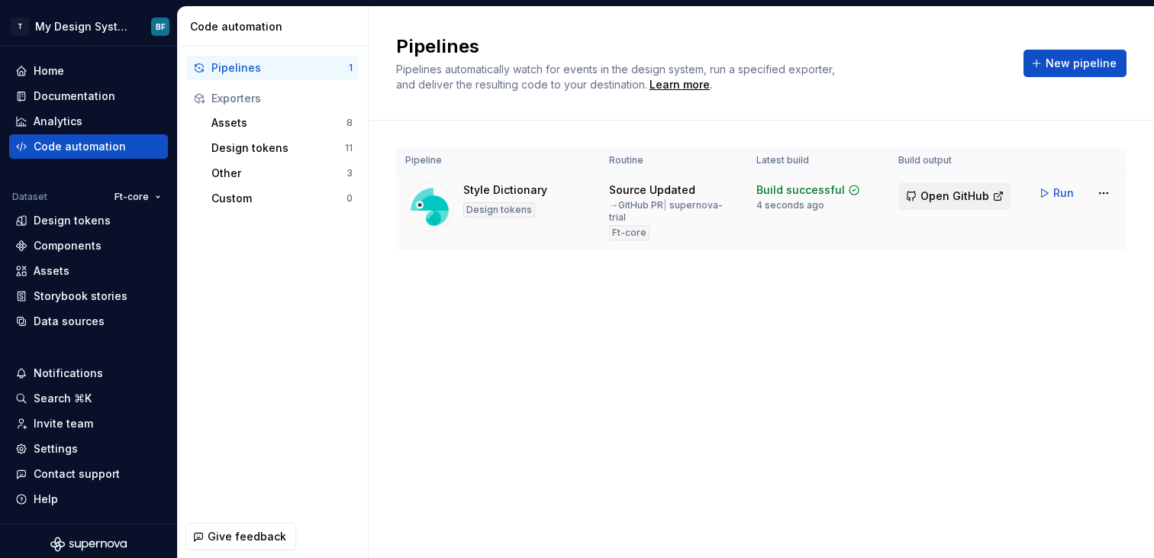
click at [962, 197] on span "Open GitHub" at bounding box center [955, 196] width 69 height 15
